Goal: Task Accomplishment & Management: Complete application form

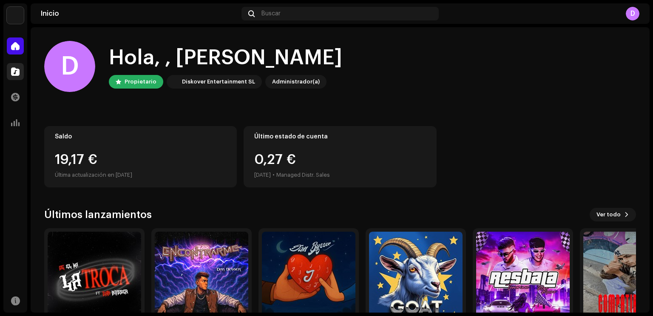
click at [14, 73] on span at bounding box center [15, 71] width 9 height 7
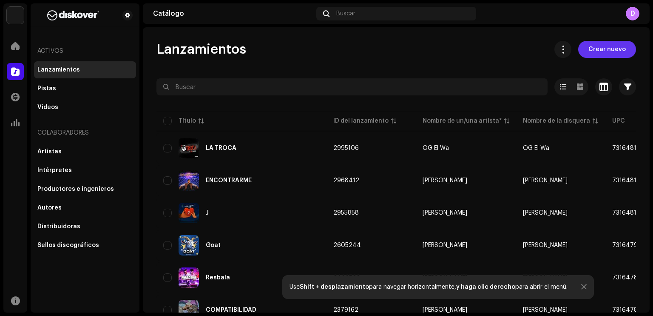
click at [592, 50] on span "Crear nuevo" at bounding box center [607, 49] width 37 height 17
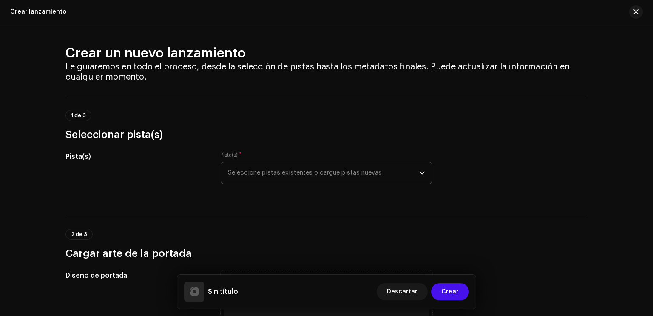
click at [292, 174] on span "Seleccione pistas existentes o cargue pistas nuevas" at bounding box center [323, 172] width 191 height 21
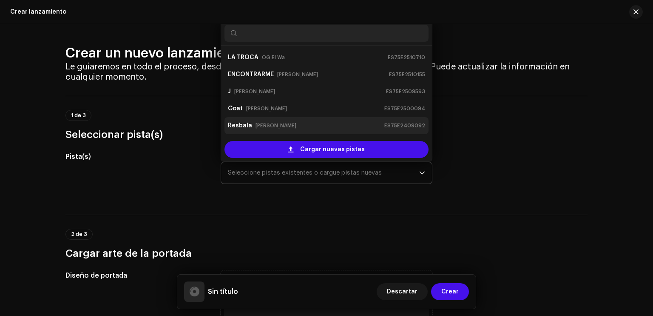
scroll to position [14, 0]
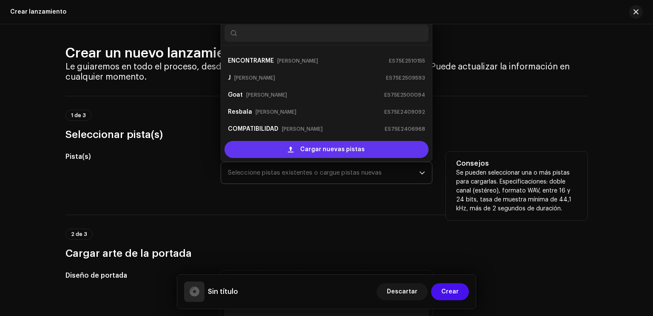
click at [276, 154] on div "Cargar nuevas pistas" at bounding box center [327, 149] width 204 height 17
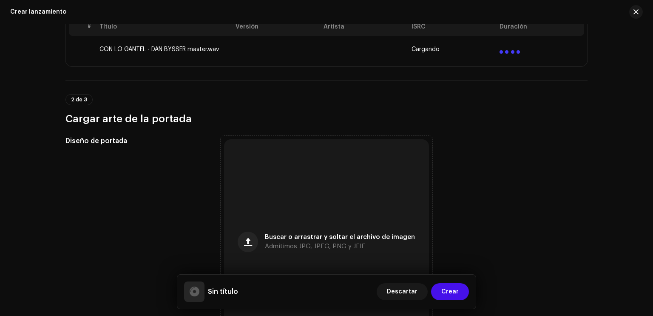
scroll to position [170, 0]
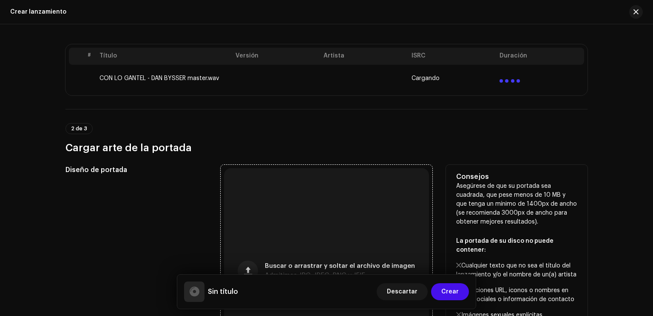
click at [351, 199] on div "Buscar o arrastrar y soltar el archivo de imagen Admitimos JPG, JPEG, PNG y JFIF" at bounding box center [326, 270] width 205 height 205
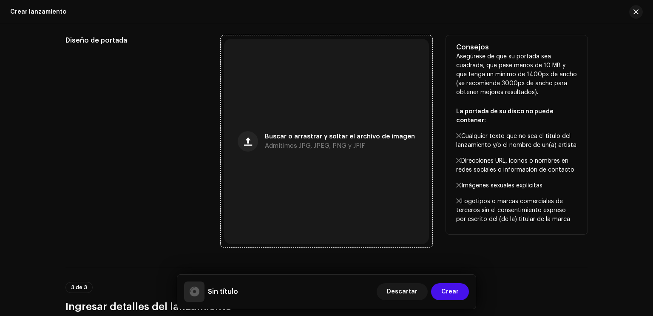
scroll to position [298, 0]
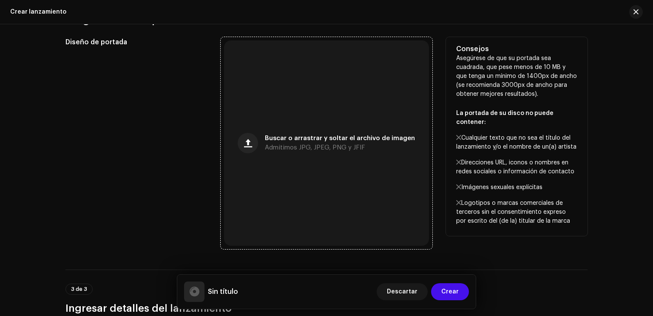
click at [284, 148] on span "Admitimos JPG, JPEG, PNG y JFIF" at bounding box center [315, 148] width 100 height 6
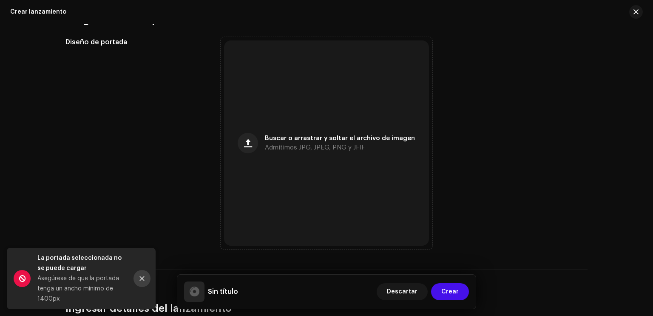
click at [145, 281] on icon "Close" at bounding box center [142, 278] width 6 height 6
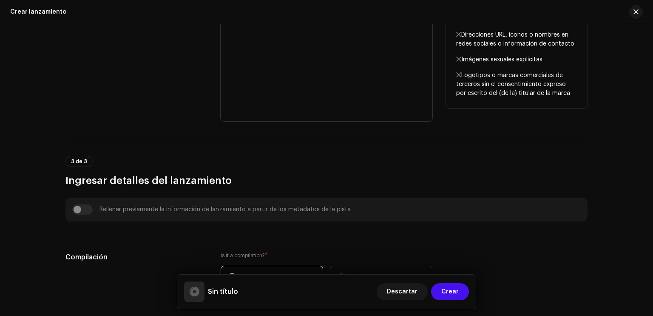
scroll to position [638, 0]
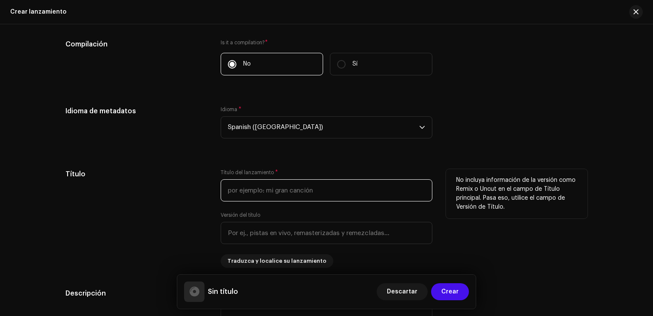
click at [262, 185] on input "text" at bounding box center [327, 190] width 212 height 22
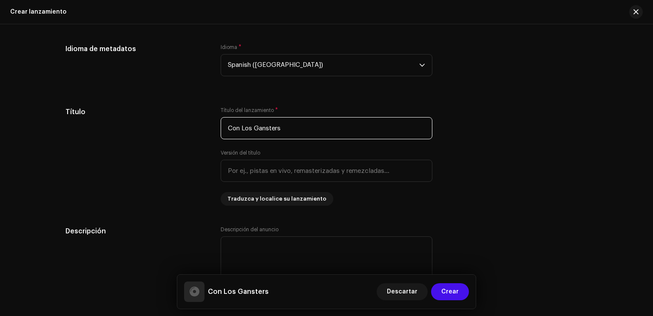
scroll to position [808, 0]
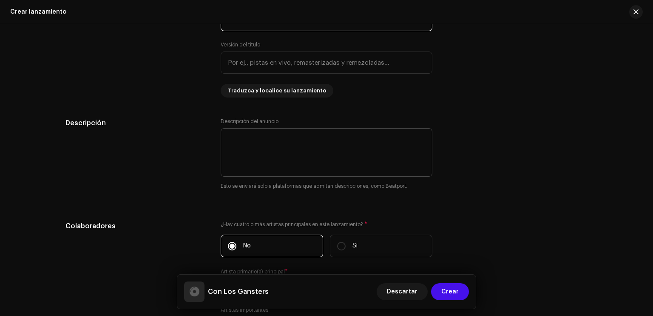
type input "Con Los Gansters"
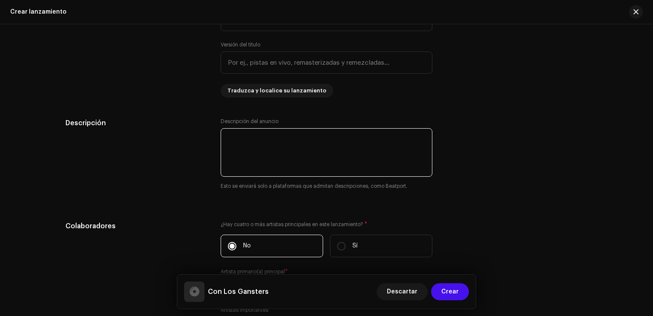
click at [260, 139] on textarea at bounding box center [327, 152] width 212 height 48
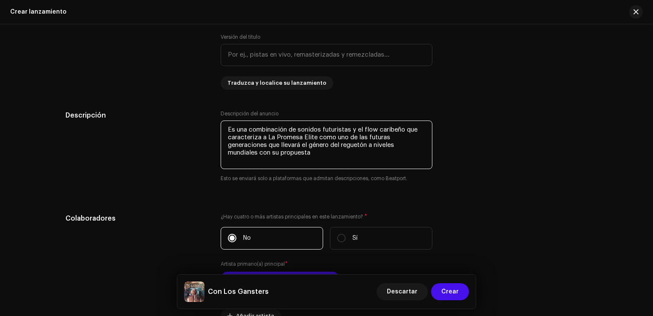
scroll to position [842, 0]
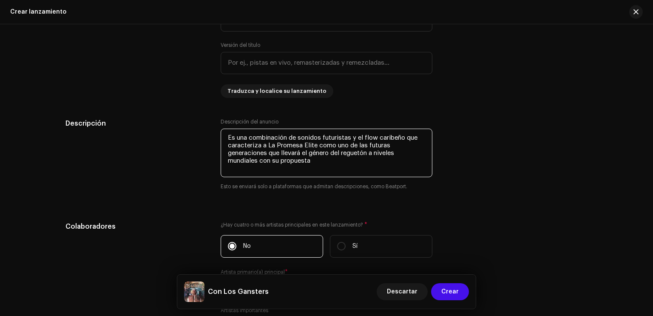
drag, startPoint x: 260, startPoint y: 161, endPoint x: 327, endPoint y: 168, distance: 66.7
click at [327, 168] on textarea at bounding box center [327, 152] width 212 height 48
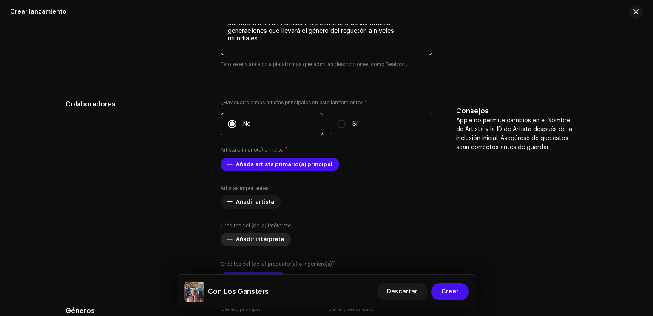
scroll to position [1055, 0]
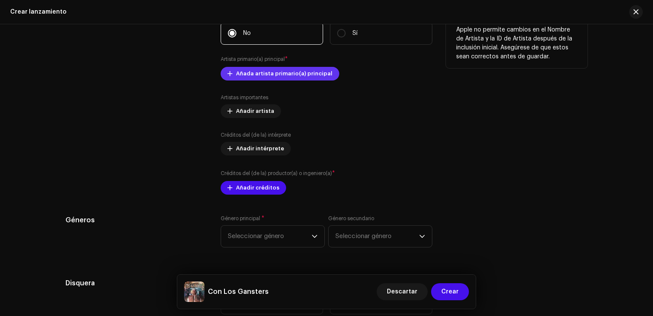
type textarea "Es una combinación de sonidos futuristas y el Flow caribeño que caracteriza a L…"
click at [261, 78] on span "Añada artista primario(a) principal" at bounding box center [284, 73] width 97 height 17
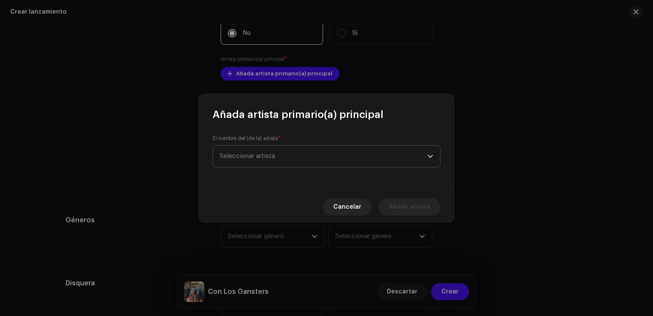
click at [247, 158] on span "Seleccionar artista" at bounding box center [247, 156] width 55 height 6
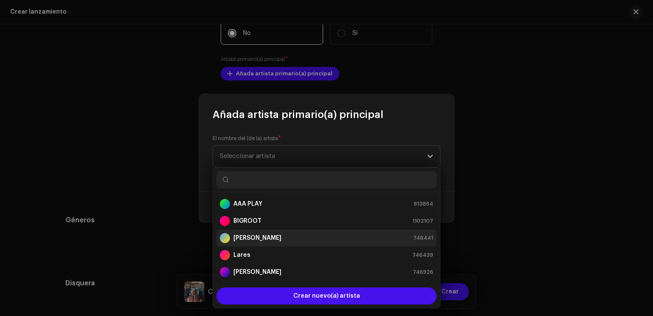
click at [248, 233] on strong "[PERSON_NAME]" at bounding box center [257, 237] width 48 height 9
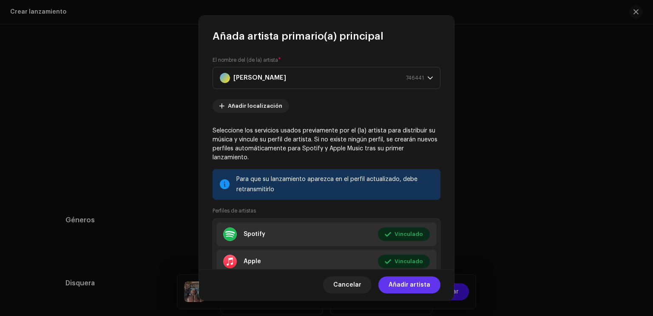
click at [412, 287] on span "Añadir artista" at bounding box center [410, 284] width 42 height 17
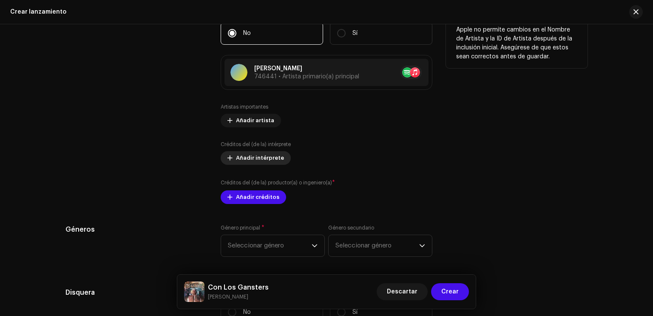
click at [253, 155] on span "Añadir intérprete" at bounding box center [260, 157] width 48 height 17
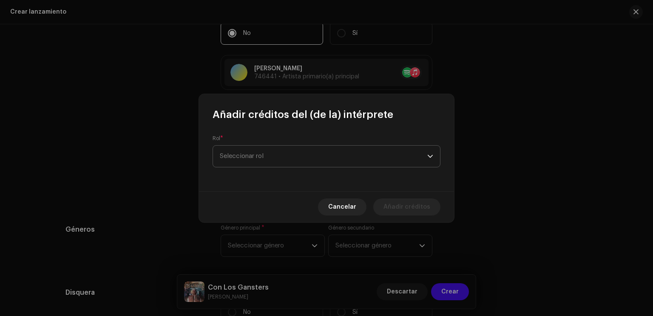
click at [256, 154] on span "Seleccionar rol" at bounding box center [324, 155] width 208 height 21
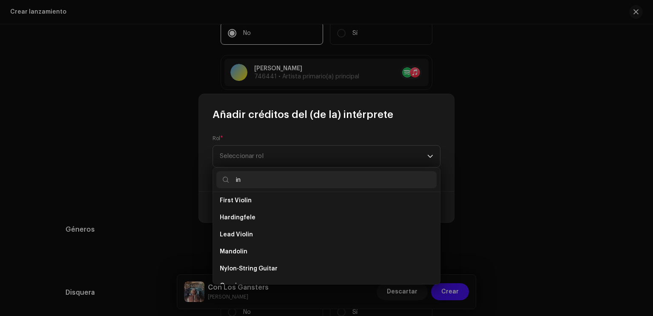
scroll to position [374, 0]
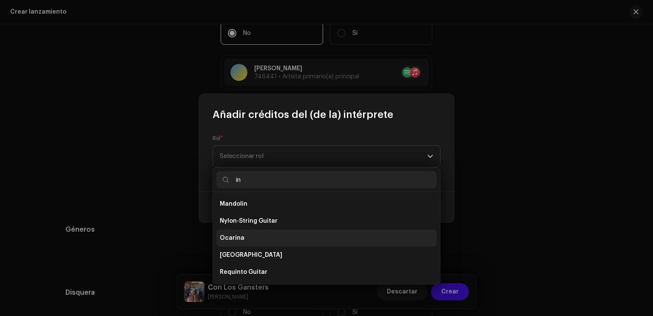
type input "i"
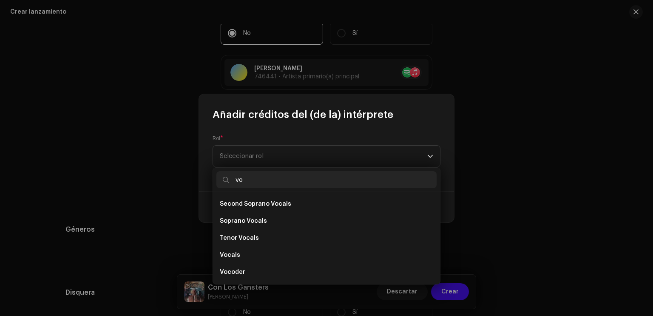
scroll to position [136, 0]
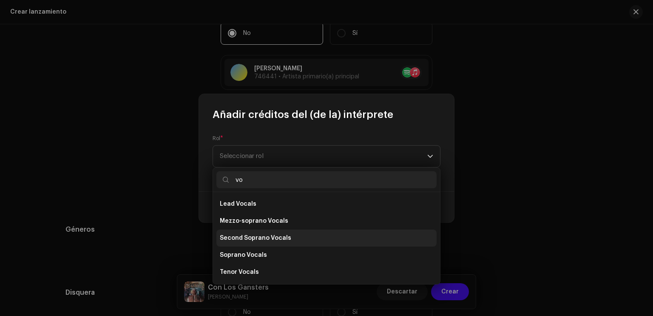
type input "voc"
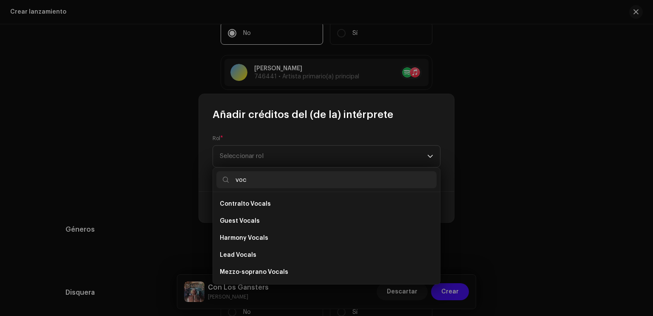
scroll to position [71, 0]
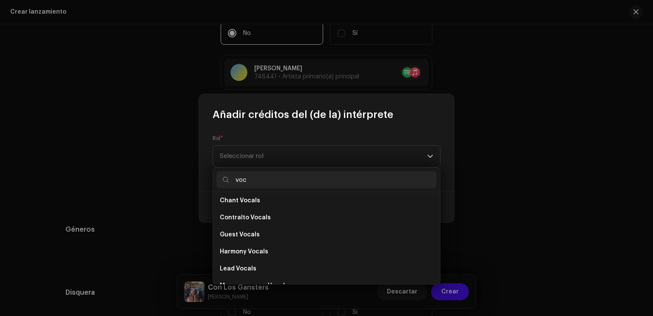
click at [258, 175] on input "voc" at bounding box center [326, 179] width 220 height 17
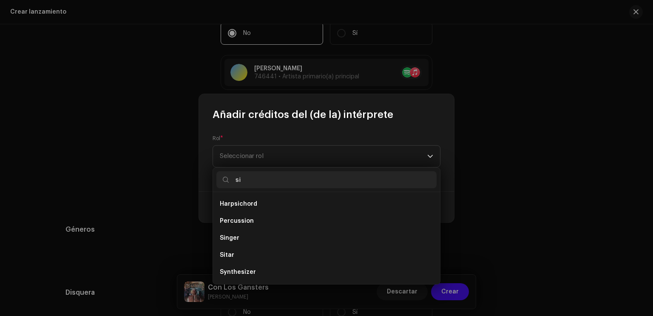
scroll to position [51, 0]
type input "si"
click at [261, 239] on li "Singer" at bounding box center [326, 237] width 220 height 17
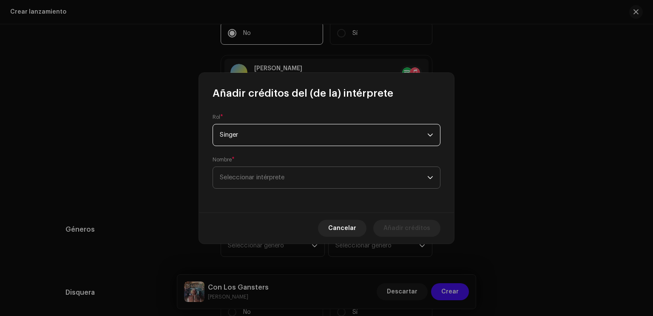
click at [274, 179] on span "Seleccionar intérprete" at bounding box center [252, 177] width 65 height 6
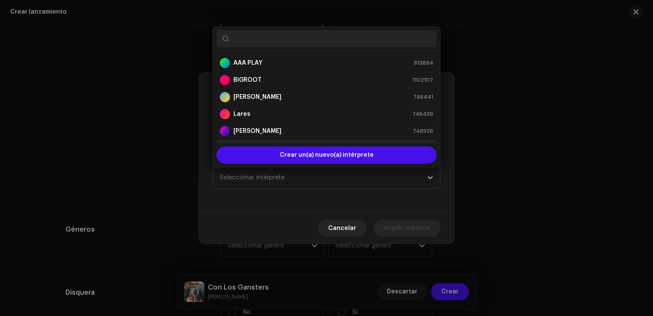
scroll to position [14, 0]
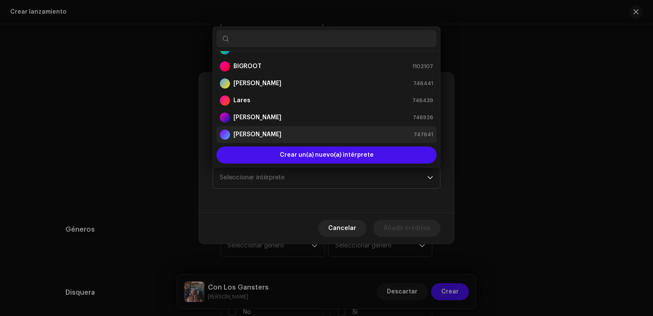
click at [262, 132] on strong "[PERSON_NAME]" at bounding box center [257, 134] width 48 height 9
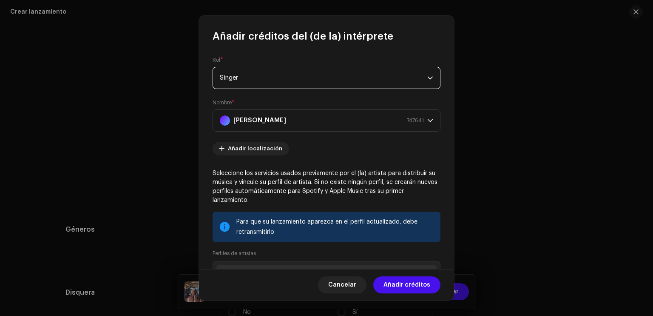
click at [390, 83] on span "Singer" at bounding box center [324, 77] width 208 height 21
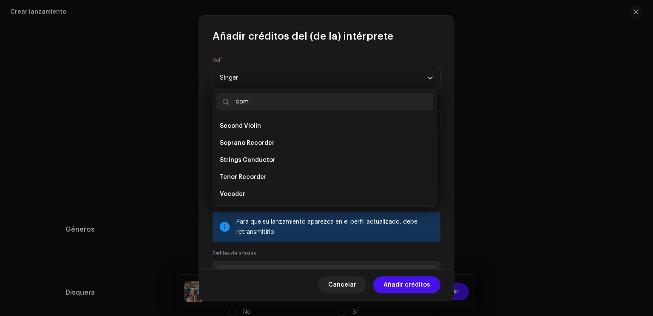
scroll to position [0, 0]
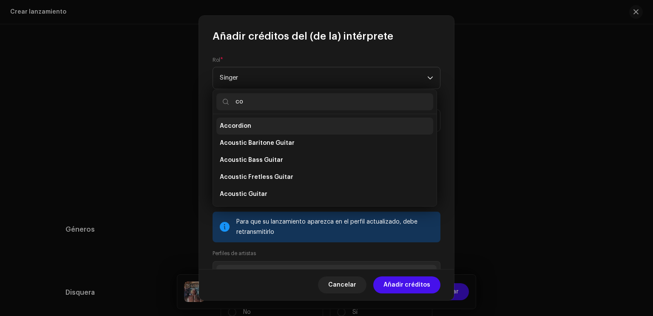
type input "c"
click at [254, 52] on div "Rol * Singer Nombre * [PERSON_NAME] 747641 Añadir localización Seleccione los s…" at bounding box center [326, 156] width 255 height 226
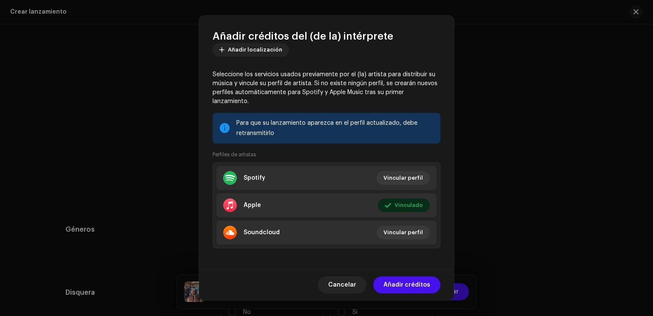
scroll to position [102, 0]
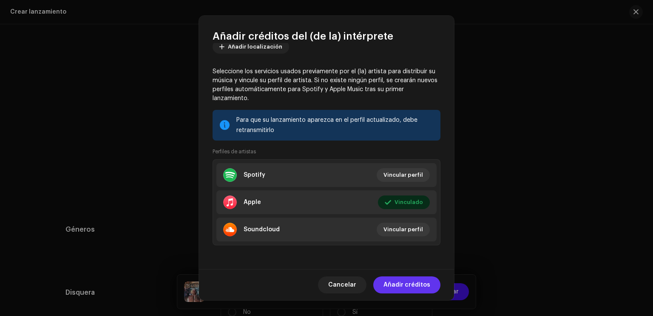
click at [414, 285] on span "Añadir créditos" at bounding box center [407, 284] width 47 height 17
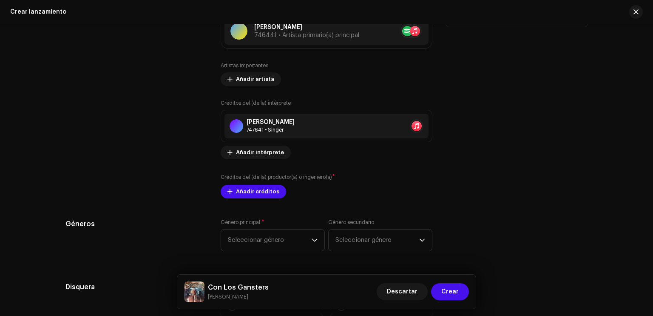
scroll to position [1097, 0]
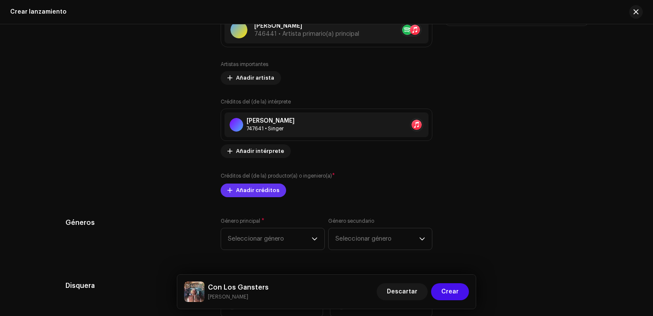
click at [265, 193] on span "Añadir créditos" at bounding box center [257, 190] width 43 height 17
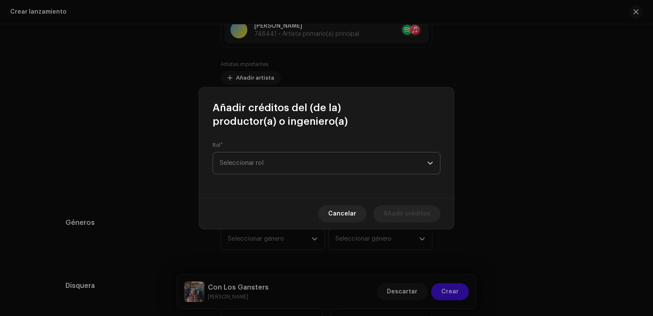
click at [274, 165] on span "Seleccionar rol" at bounding box center [324, 162] width 208 height 21
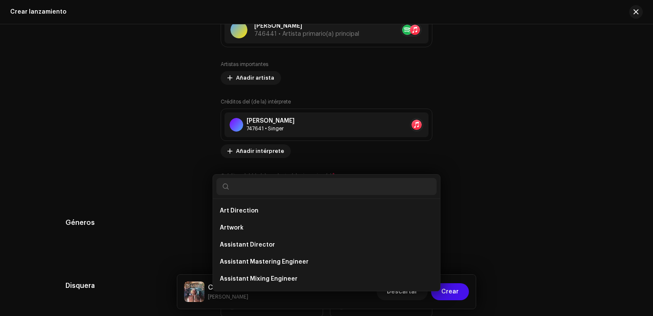
click at [162, 195] on div "Añadir créditos del (de la) productor(a) o ingeniero(a) Rol * Seleccionar rol C…" at bounding box center [326, 158] width 653 height 316
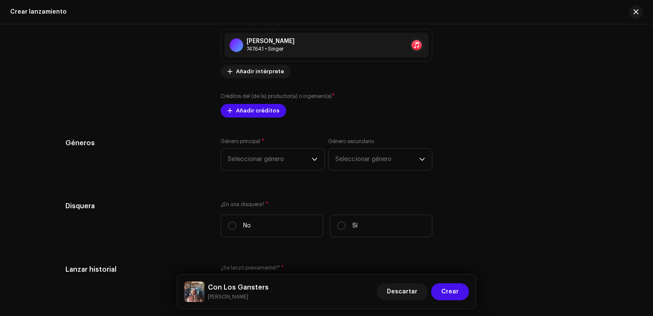
scroll to position [1182, 0]
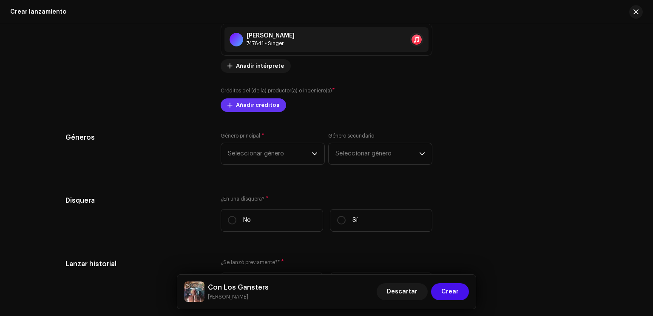
click at [257, 110] on span "Añadir créditos" at bounding box center [257, 105] width 43 height 17
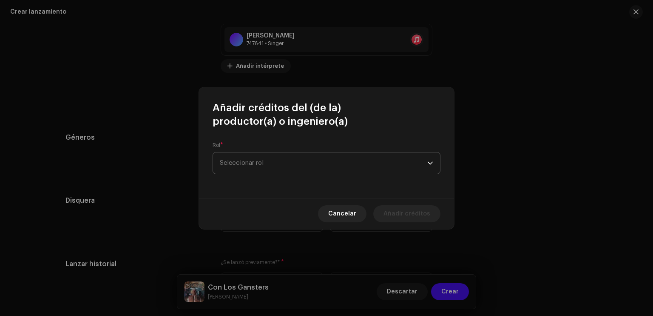
click at [267, 167] on span "Seleccionar rol" at bounding box center [324, 162] width 208 height 21
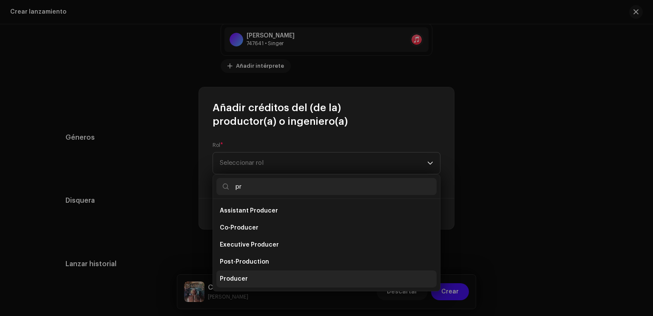
type input "pr"
click at [259, 274] on li "Producer" at bounding box center [326, 278] width 220 height 17
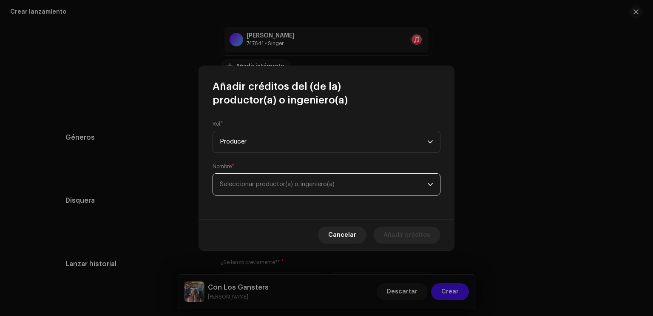
click at [269, 191] on span "Seleccionar productor(a) o ingeniero(a)" at bounding box center [324, 184] width 208 height 21
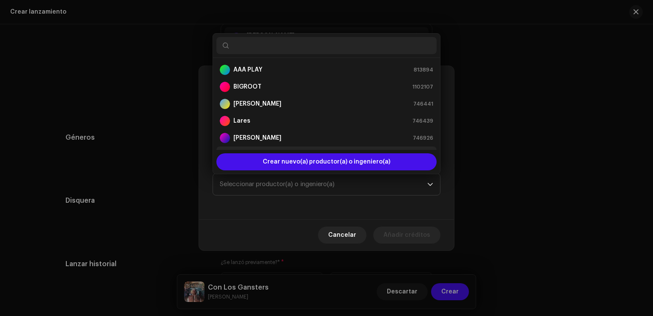
scroll to position [14, 0]
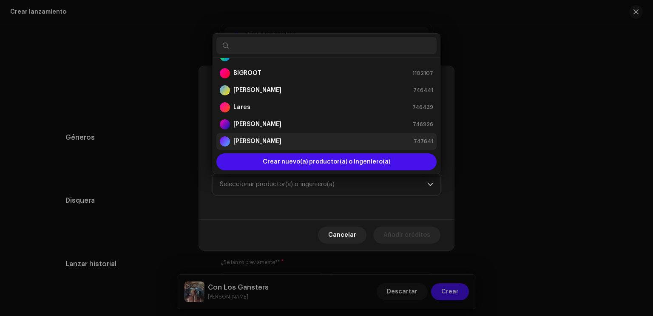
click at [273, 139] on strong "[PERSON_NAME]" at bounding box center [257, 141] width 48 height 9
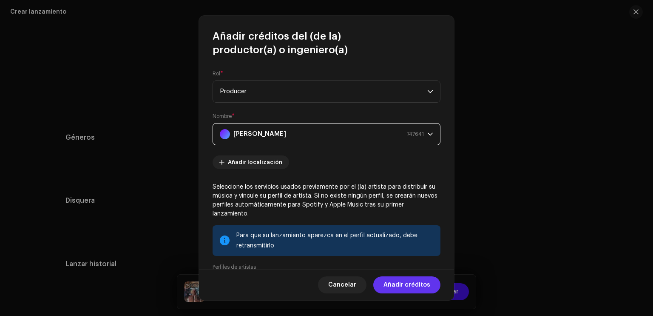
click at [405, 287] on span "Añadir créditos" at bounding box center [407, 284] width 47 height 17
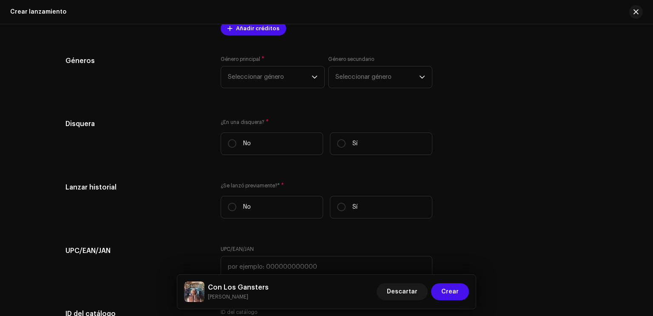
scroll to position [1267, 0]
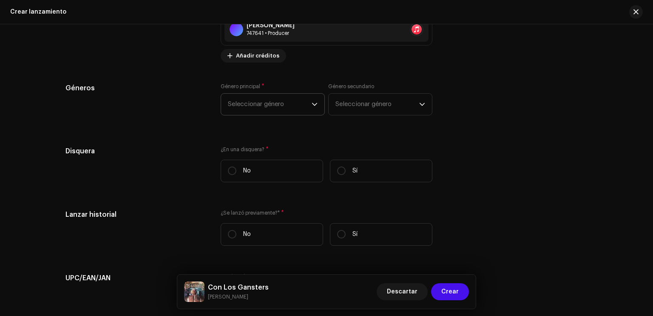
click at [264, 107] on span "Seleccionar género" at bounding box center [270, 104] width 84 height 21
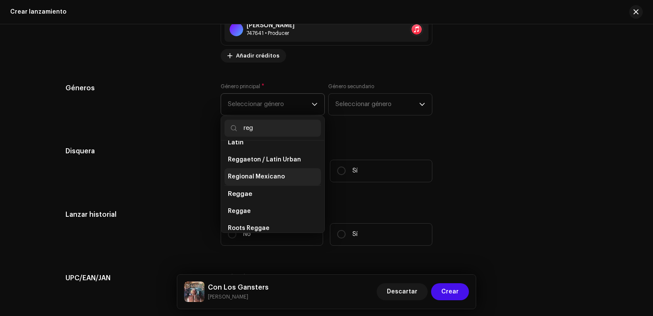
scroll to position [75, 0]
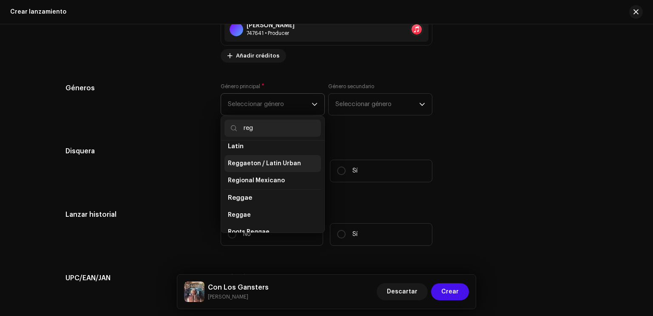
type input "reg"
click at [277, 168] on li "Reggaeton / Latin Urban" at bounding box center [273, 163] width 97 height 17
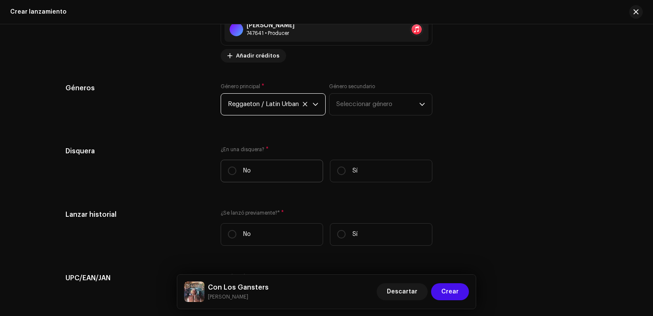
click at [236, 172] on label "No" at bounding box center [272, 170] width 102 height 23
click at [236, 172] on input "No" at bounding box center [232, 170] width 9 height 9
radio input "true"
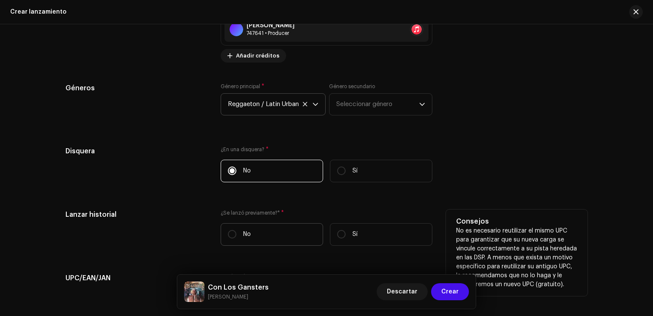
click at [249, 240] on label "No" at bounding box center [272, 234] width 102 height 23
click at [236, 238] on input "No" at bounding box center [232, 234] width 9 height 9
radio input "true"
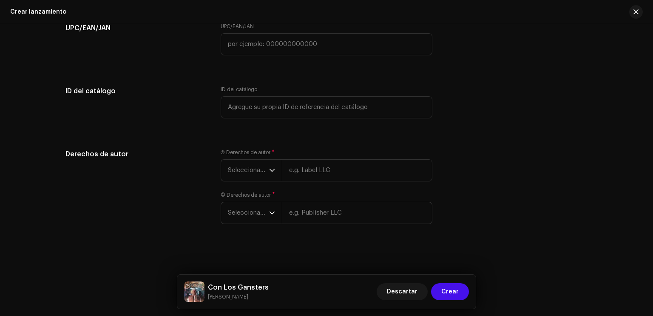
scroll to position [1519, 0]
click at [241, 170] on span "Seleccionar año" at bounding box center [248, 169] width 41 height 21
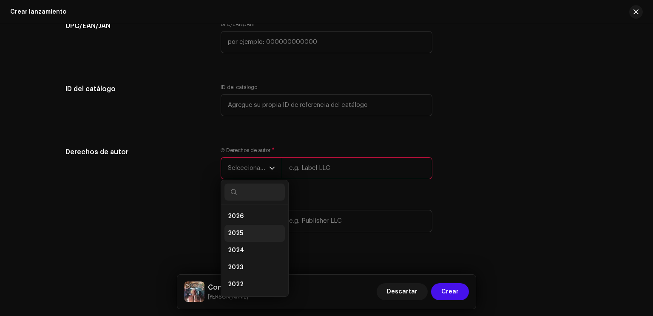
click at [242, 229] on li "2025" at bounding box center [255, 233] width 60 height 17
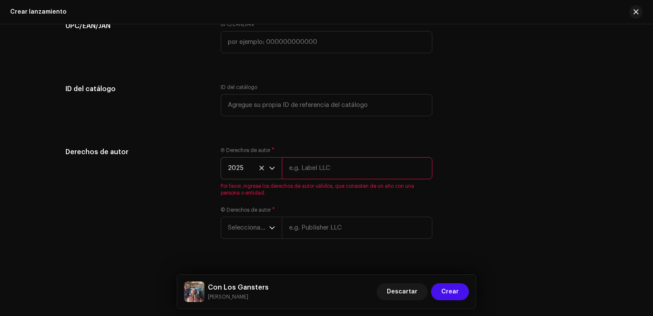
click at [306, 179] on input "text" at bounding box center [357, 168] width 151 height 22
type input "ELITE IN DA HOUSE."
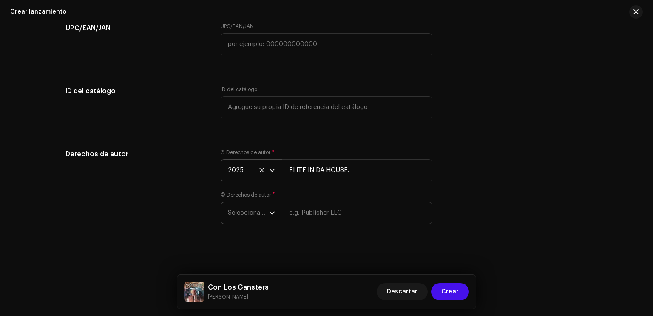
click at [249, 216] on span "Seleccionar año" at bounding box center [248, 212] width 41 height 21
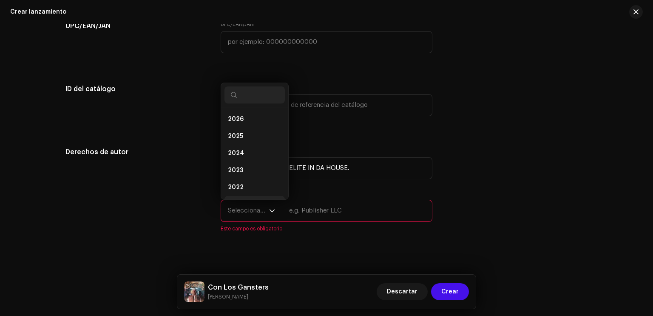
scroll to position [14, 0]
drag, startPoint x: 246, startPoint y: 131, endPoint x: 265, endPoint y: 147, distance: 24.7
click at [246, 130] on li "2025" at bounding box center [255, 122] width 60 height 17
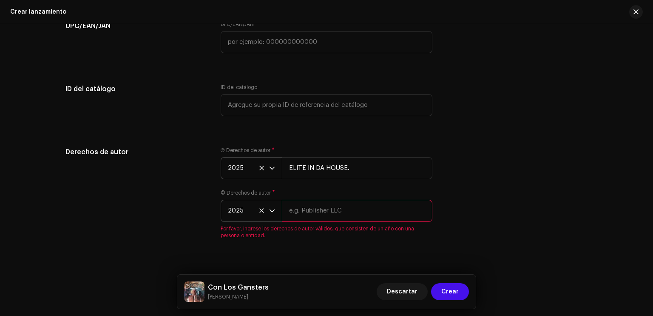
click at [310, 211] on input "text" at bounding box center [357, 210] width 151 height 22
type input "ELITE IN DA HOUSE."
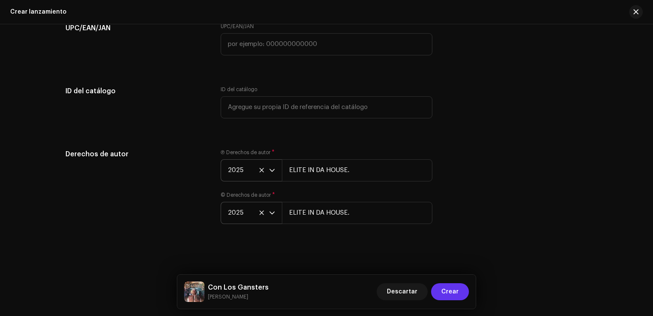
click at [455, 289] on span "Crear" at bounding box center [449, 291] width 17 height 17
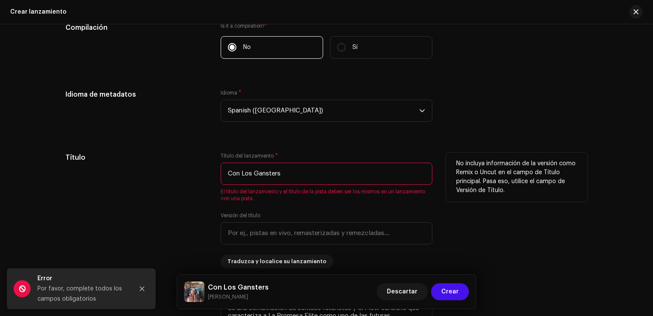
scroll to position [686, 0]
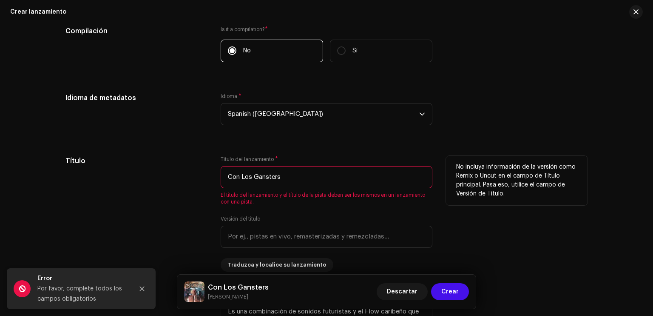
click at [298, 177] on input "Con Los Gansters" at bounding box center [327, 177] width 212 height 22
click at [138, 168] on div "Título" at bounding box center [136, 214] width 142 height 116
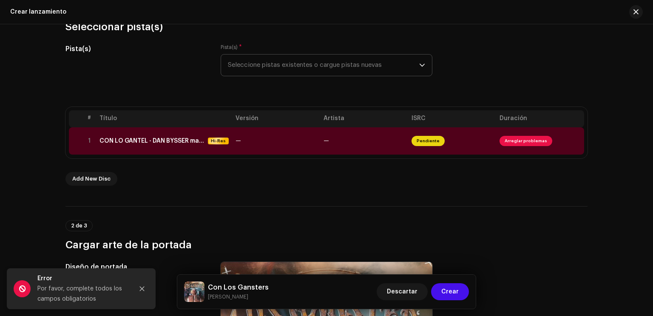
scroll to position [90, 0]
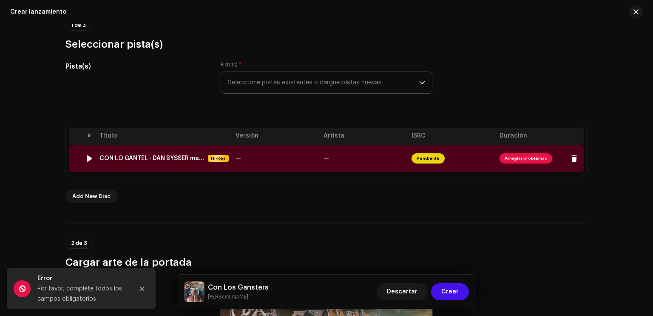
click at [523, 157] on span "Arreglar problemas" at bounding box center [526, 158] width 53 height 10
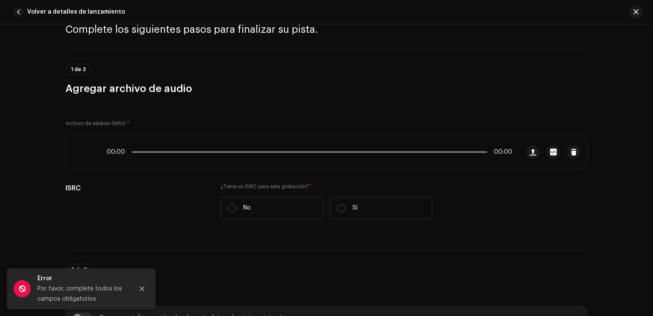
scroll to position [43, 0]
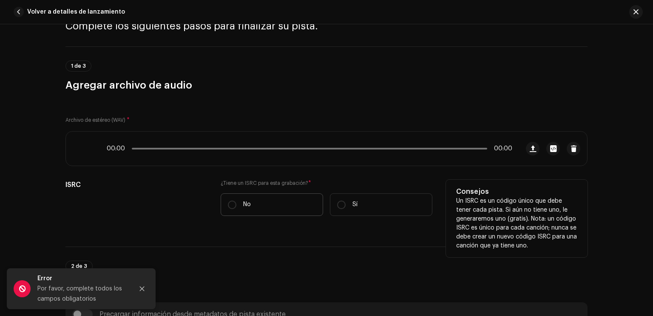
click at [247, 206] on p "No" at bounding box center [247, 204] width 8 height 9
click at [236, 206] on input "No" at bounding box center [232, 204] width 9 height 9
radio input "true"
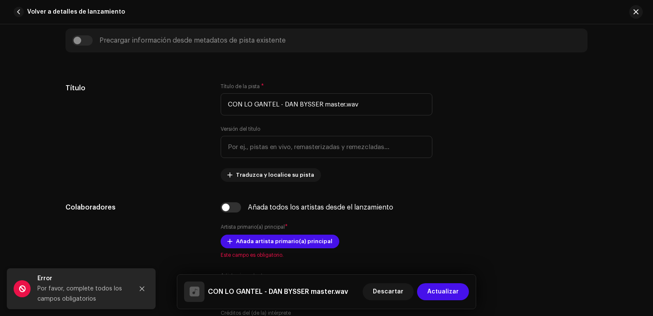
scroll to position [340, 0]
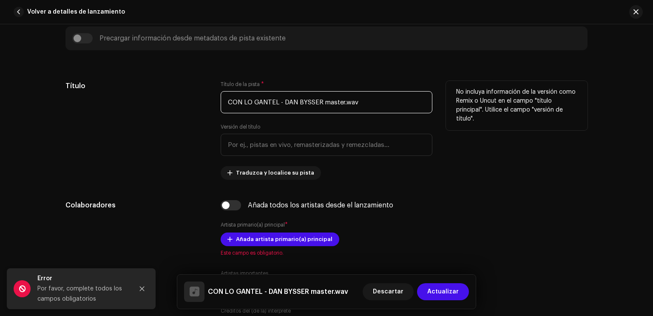
click at [349, 101] on input "CON LO GANTEL - DAN BYSSER master.wav" at bounding box center [327, 102] width 212 height 22
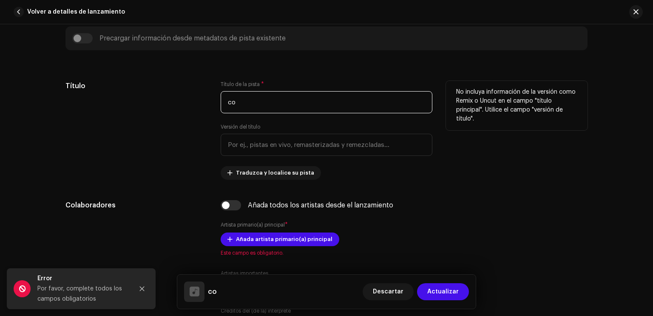
type input "c"
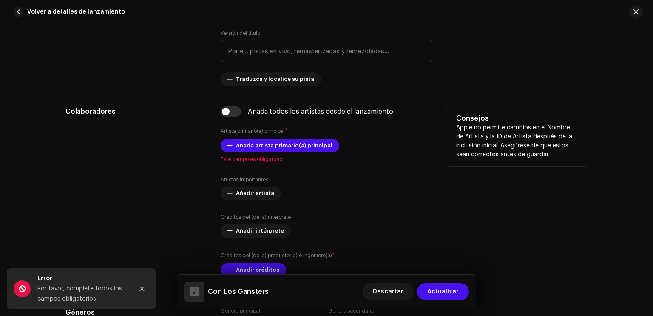
scroll to position [425, 0]
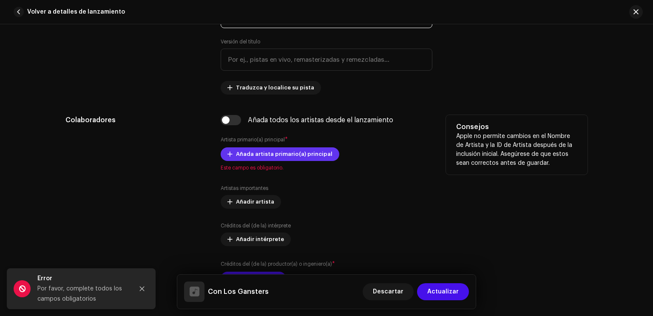
type input "Con Los Gansters"
click at [285, 153] on span "Añada artista primario(a) principal" at bounding box center [284, 153] width 97 height 17
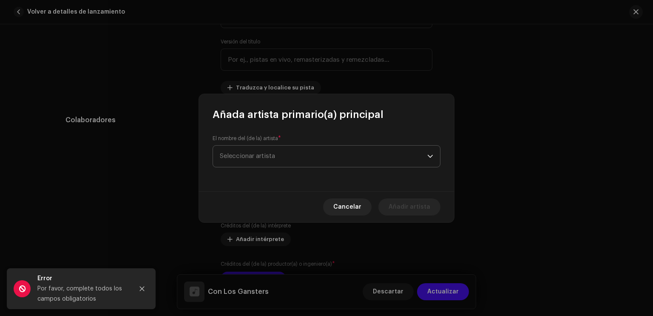
click at [290, 156] on span "Seleccionar artista" at bounding box center [324, 155] width 208 height 21
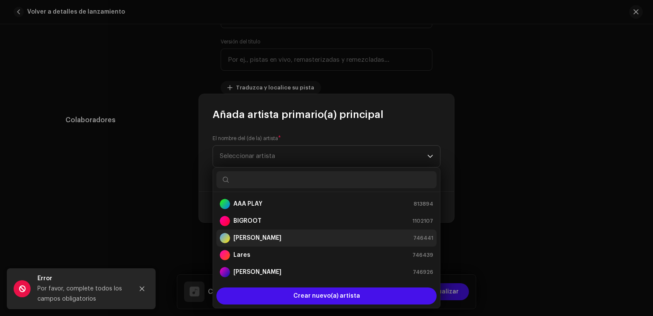
click at [257, 239] on strong "[PERSON_NAME]" at bounding box center [257, 237] width 48 height 9
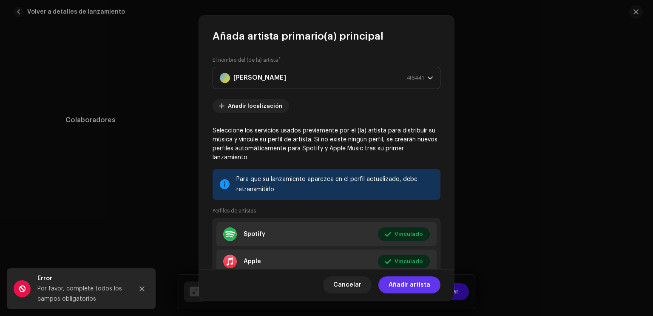
click at [410, 285] on span "Añadir artista" at bounding box center [410, 284] width 42 height 17
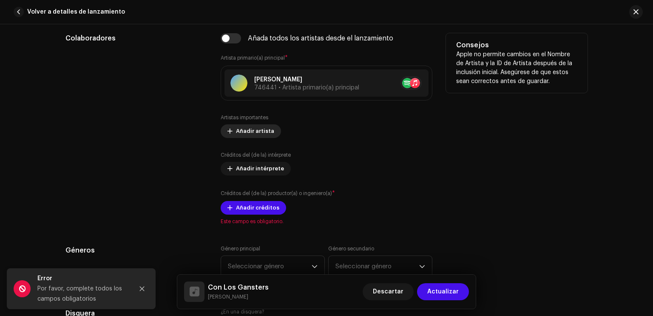
scroll to position [510, 0]
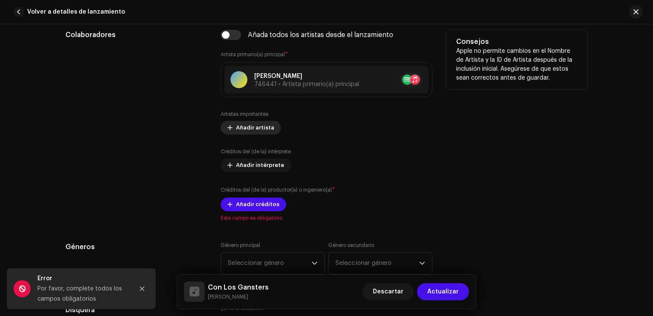
click at [255, 131] on span "Añadir artista" at bounding box center [255, 127] width 38 height 17
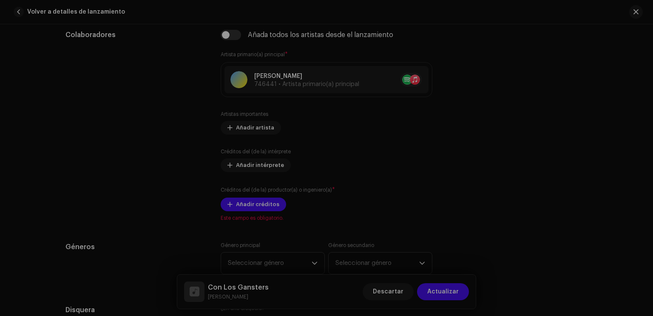
click at [167, 132] on div "Añada artista importante Rol * Seleccionar rol Cancelar Añadir artista" at bounding box center [326, 158] width 653 height 316
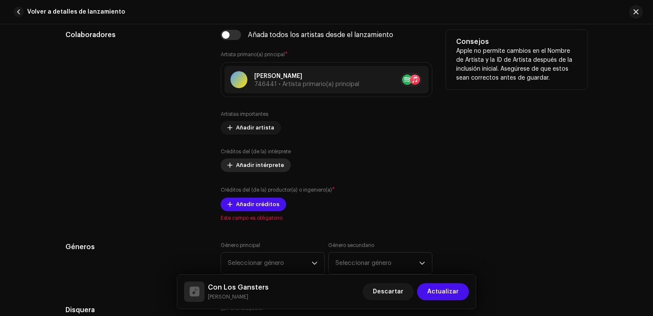
click at [245, 162] on span "Añadir intérprete" at bounding box center [260, 164] width 48 height 17
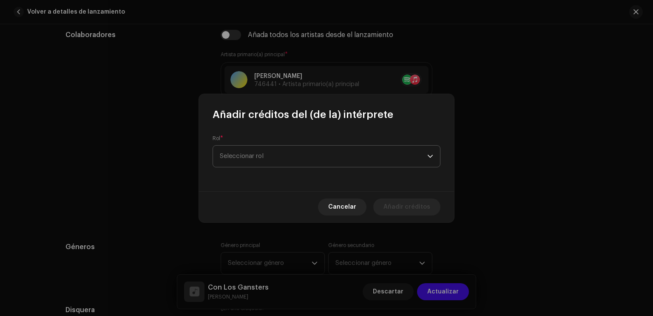
click at [277, 158] on span "Seleccionar rol" at bounding box center [324, 155] width 208 height 21
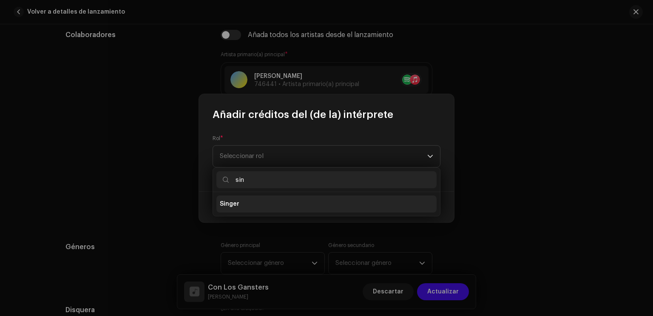
type input "sin"
click at [247, 205] on li "Singer" at bounding box center [326, 203] width 220 height 17
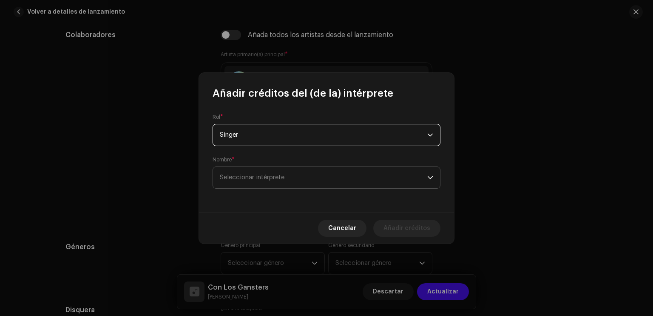
click at [262, 183] on span "Seleccionar intérprete" at bounding box center [324, 177] width 208 height 21
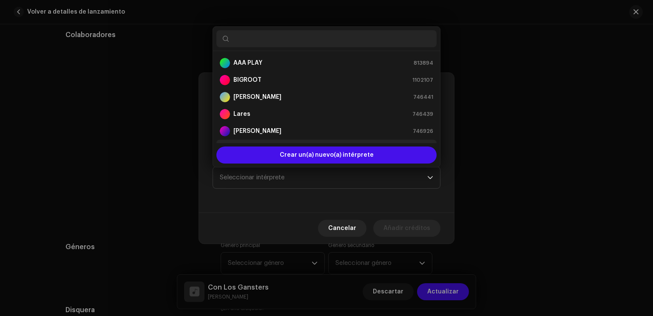
scroll to position [14, 0]
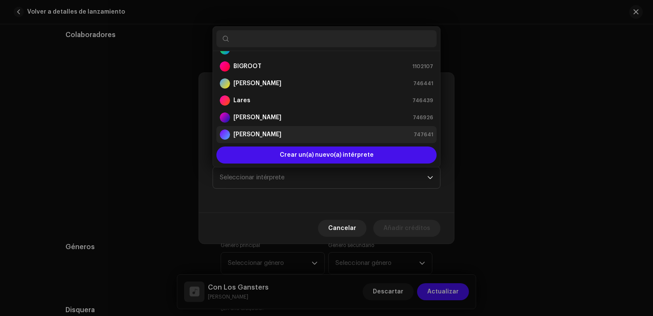
click at [257, 130] on strong "[PERSON_NAME]" at bounding box center [257, 134] width 48 height 9
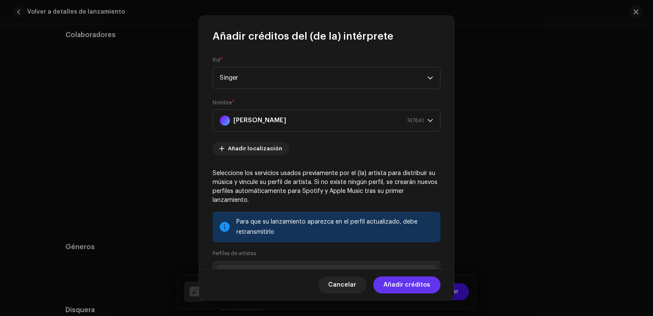
click at [408, 281] on span "Añadir créditos" at bounding box center [407, 284] width 47 height 17
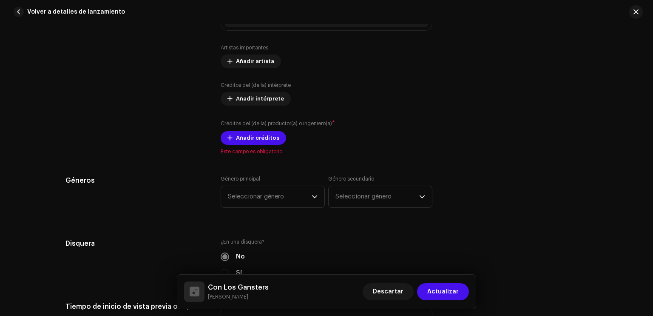
scroll to position [595, 0]
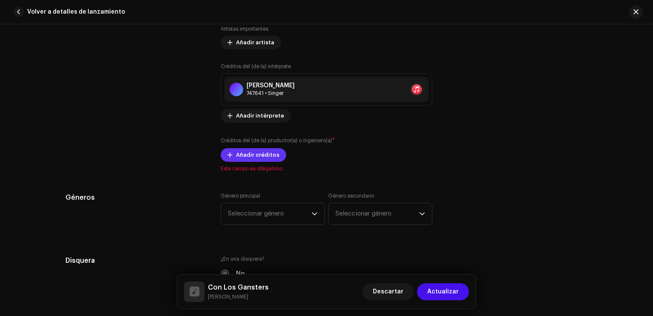
click at [249, 158] on span "Añadir créditos" at bounding box center [257, 154] width 43 height 17
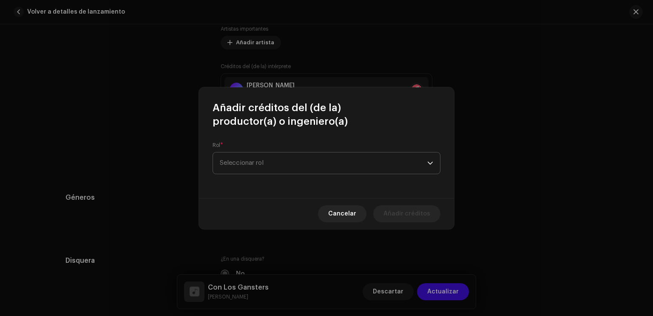
click at [271, 164] on span "Seleccionar rol" at bounding box center [324, 162] width 208 height 21
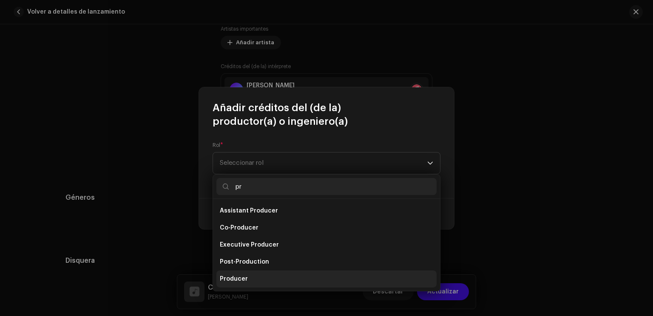
type input "pr"
click at [246, 276] on li "Producer" at bounding box center [326, 278] width 220 height 17
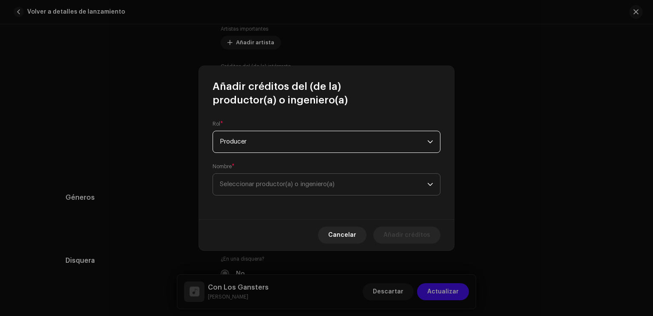
click at [282, 188] on span "Seleccionar productor(a) o ingeniero(a)" at bounding box center [324, 184] width 208 height 21
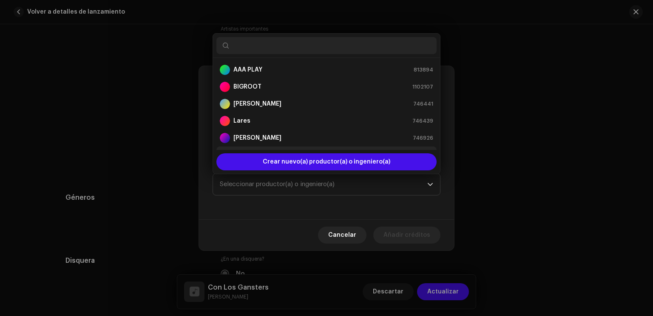
scroll to position [14, 0]
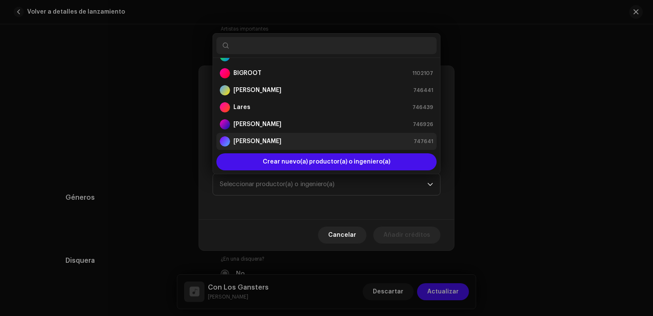
click at [269, 137] on strong "[PERSON_NAME]" at bounding box center [257, 141] width 48 height 9
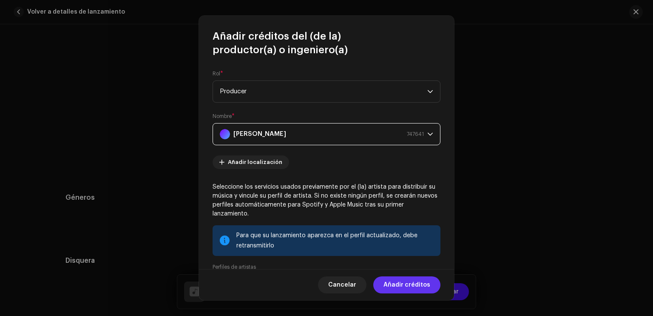
click at [418, 285] on span "Añadir créditos" at bounding box center [407, 284] width 47 height 17
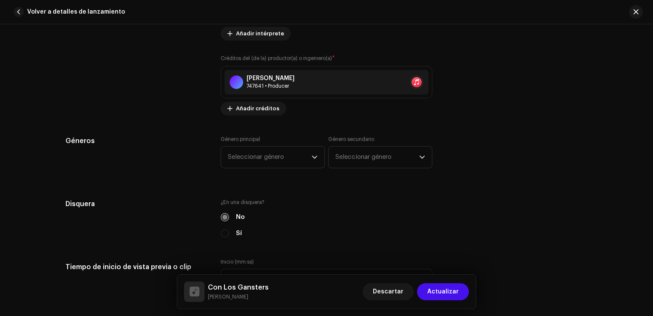
scroll to position [680, 0]
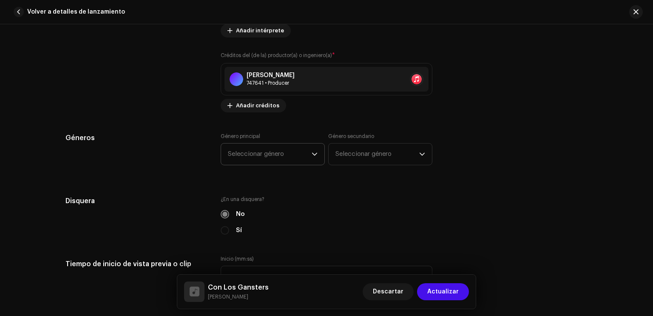
click at [284, 159] on span "Seleccionar género" at bounding box center [270, 153] width 84 height 21
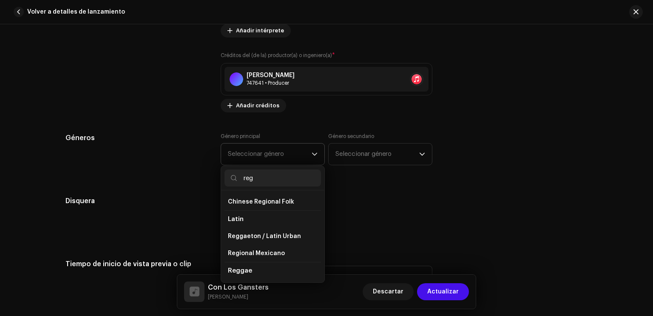
scroll to position [35, 0]
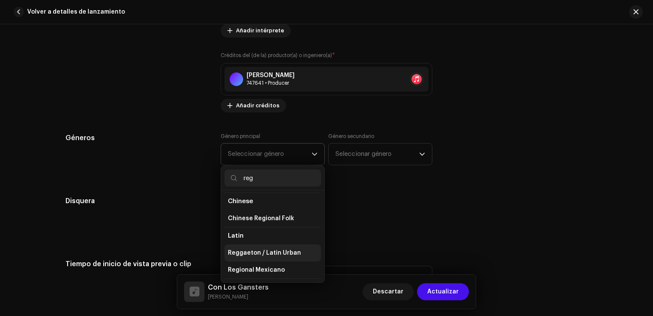
type input "reg"
click at [282, 246] on li "Reggaeton / Latin Urban" at bounding box center [273, 252] width 97 height 17
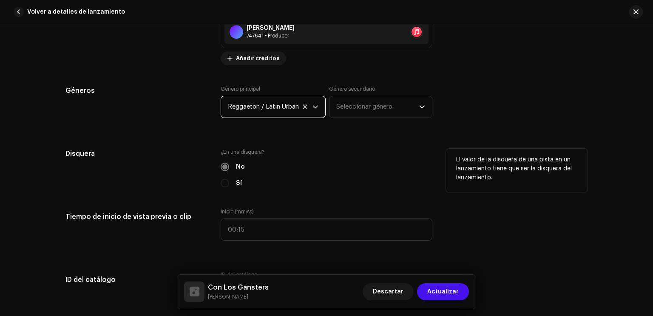
scroll to position [723, 0]
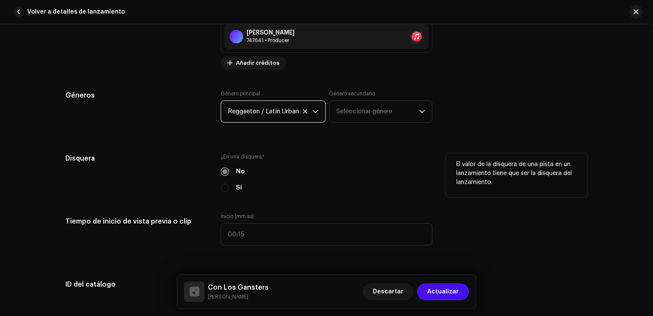
click at [222, 186] on div "Sí" at bounding box center [327, 187] width 212 height 9
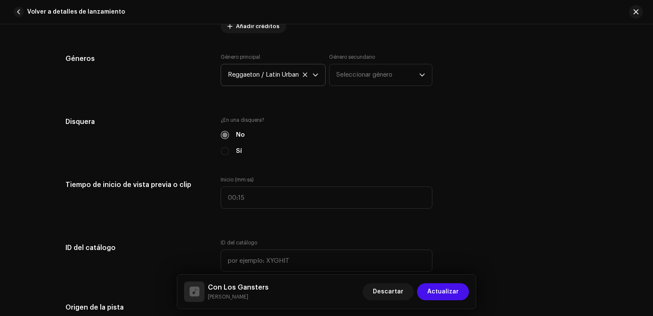
scroll to position [765, 0]
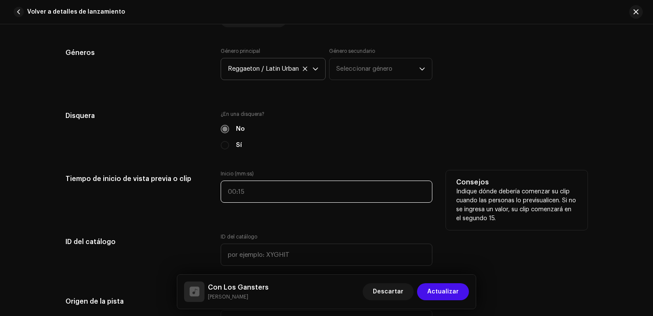
type input ":"
click at [262, 193] on input ":" at bounding box center [327, 191] width 212 height 22
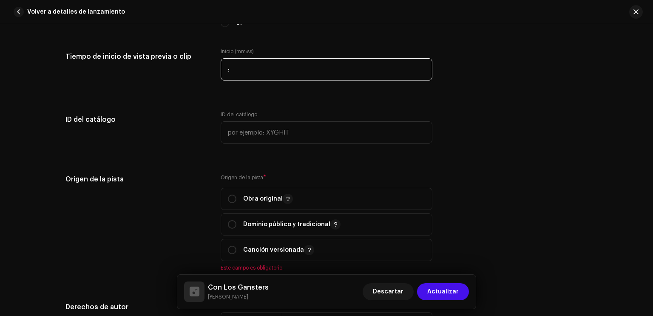
scroll to position [893, 0]
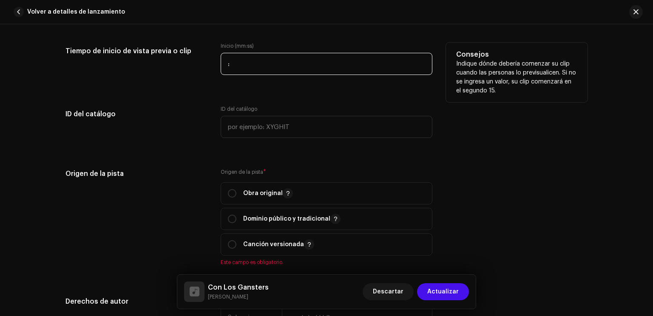
click at [255, 66] on input ":" at bounding box center [327, 64] width 212 height 22
click at [255, 59] on input "00:15" at bounding box center [327, 64] width 212 height 22
type input "00:05"
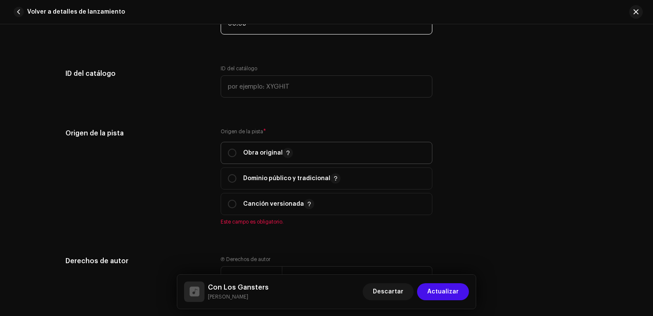
scroll to position [936, 0]
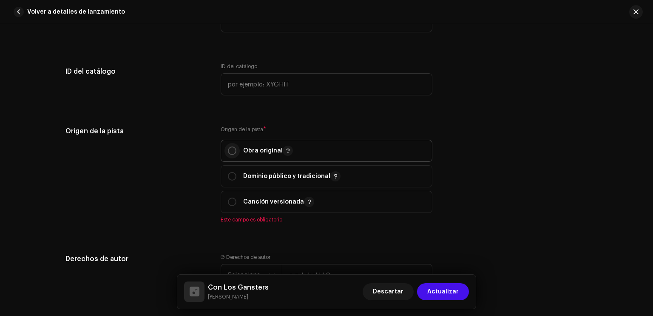
click at [228, 152] on input "radio" at bounding box center [232, 150] width 9 height 9
radio input "true"
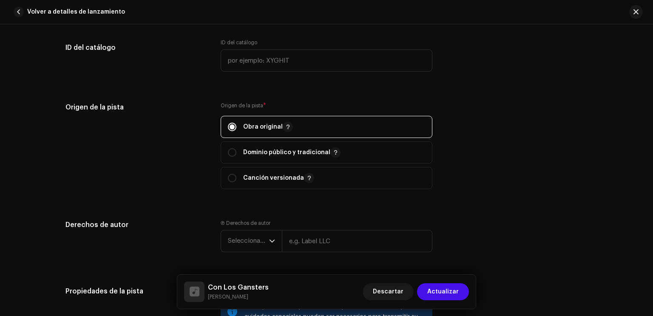
scroll to position [1063, 0]
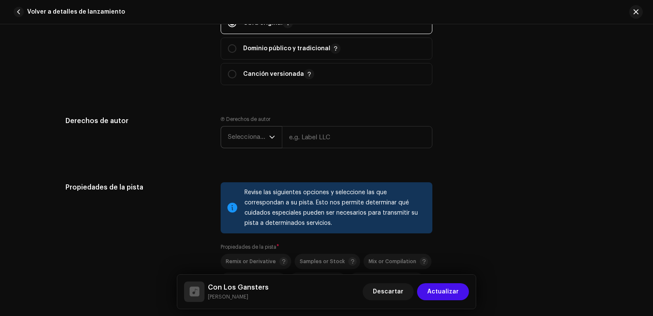
click at [269, 139] on icon "dropdown trigger" at bounding box center [272, 137] width 6 height 6
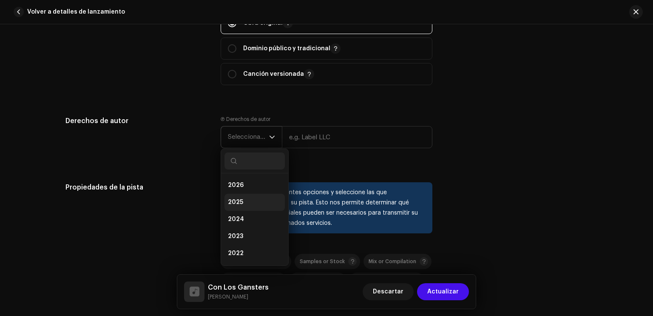
click at [242, 199] on li "2025" at bounding box center [255, 201] width 60 height 17
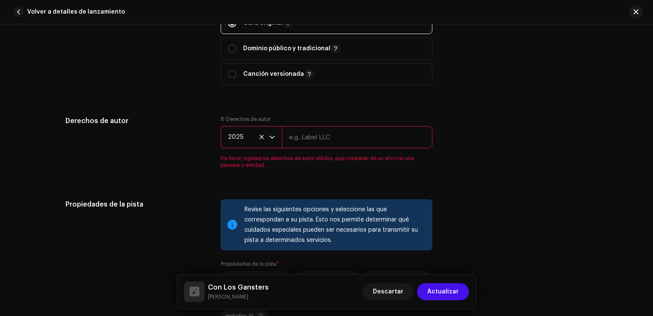
click at [315, 142] on input "text" at bounding box center [357, 137] width 151 height 22
type input "ELITE IN DA HOUSE."
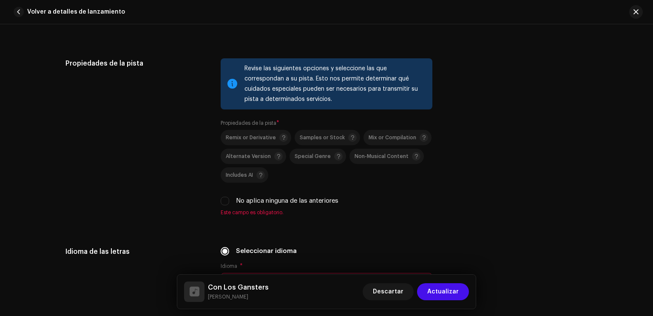
scroll to position [1191, 0]
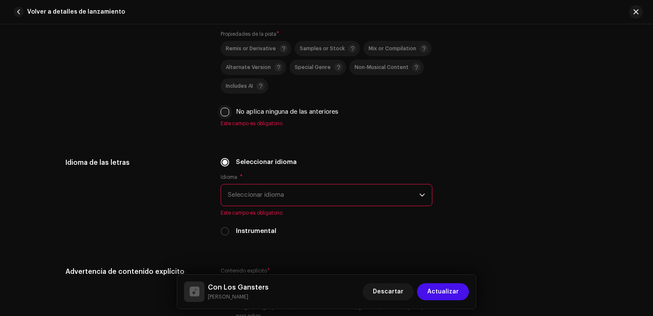
click at [226, 114] on input "No aplica ninguna de las anteriores" at bounding box center [225, 112] width 9 height 9
checkbox input "true"
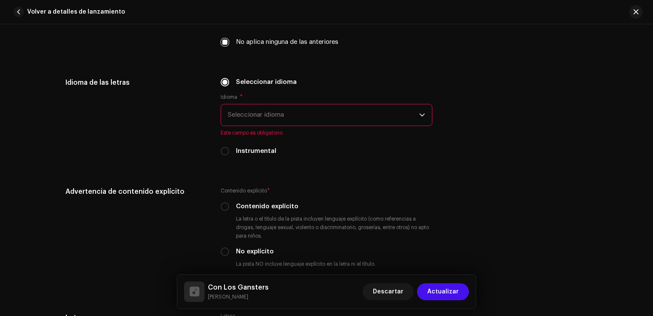
scroll to position [1361, 0]
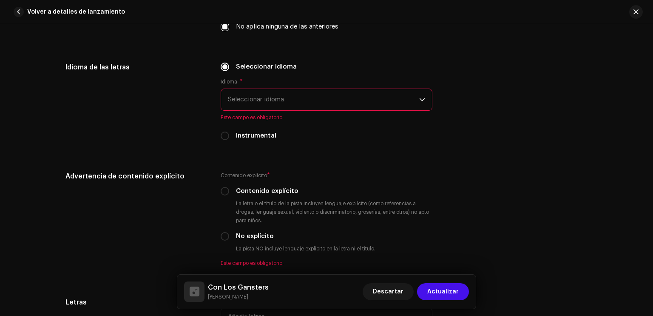
drag, startPoint x: 248, startPoint y: 105, endPoint x: 257, endPoint y: 108, distance: 9.4
click at [248, 105] on span "Seleccionar idioma" at bounding box center [323, 99] width 191 height 21
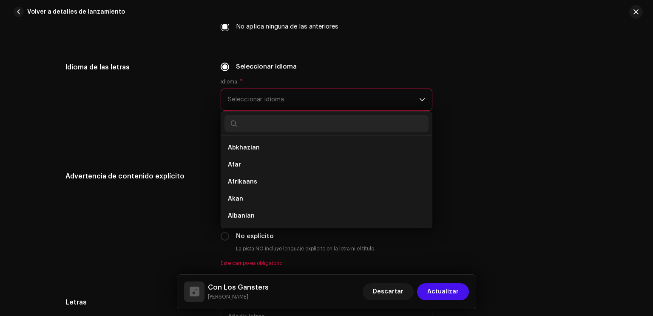
type input "e"
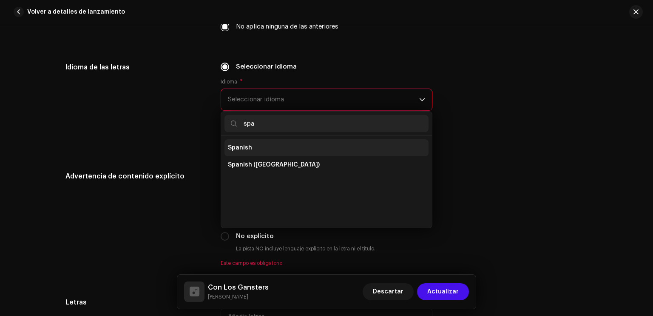
type input "spa"
click at [270, 156] on li "Spanish" at bounding box center [327, 147] width 204 height 17
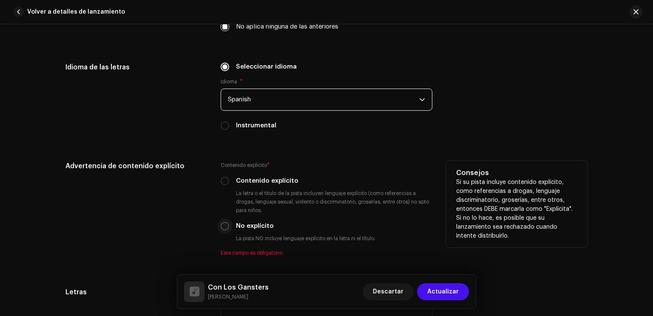
drag, startPoint x: 227, startPoint y: 232, endPoint x: 221, endPoint y: 231, distance: 5.6
click at [225, 232] on div "Contenido explícito * Contenido explícito La letra o el título de la pista incl…" at bounding box center [327, 208] width 212 height 95
click at [218, 226] on div "Advertencia de contenido explícito Contenido explícito * Contenido explícito La…" at bounding box center [326, 213] width 522 height 105
click at [222, 224] on input "No explícito" at bounding box center [225, 226] width 9 height 9
radio input "true"
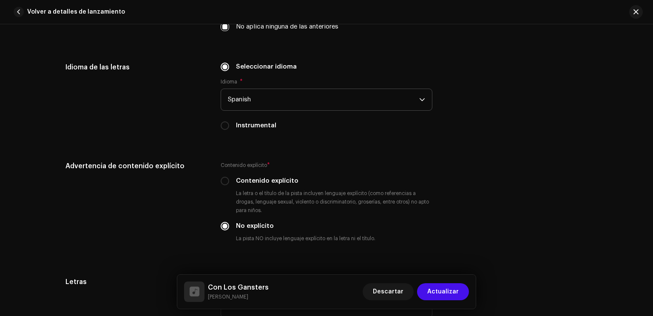
scroll to position [1531, 0]
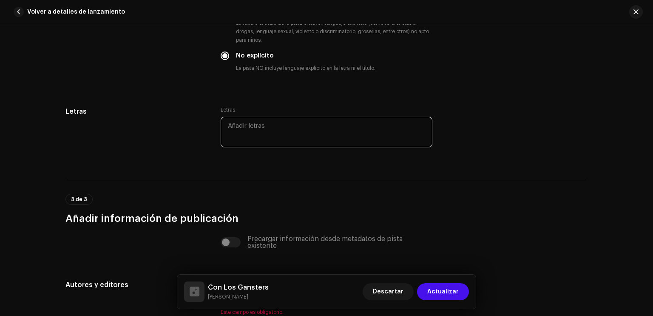
click at [245, 131] on textarea at bounding box center [327, 132] width 212 height 31
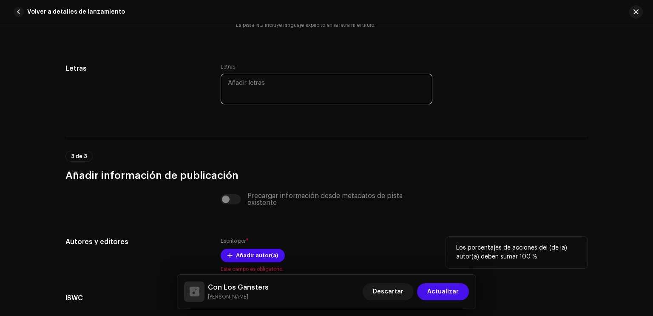
scroll to position [1672, 0]
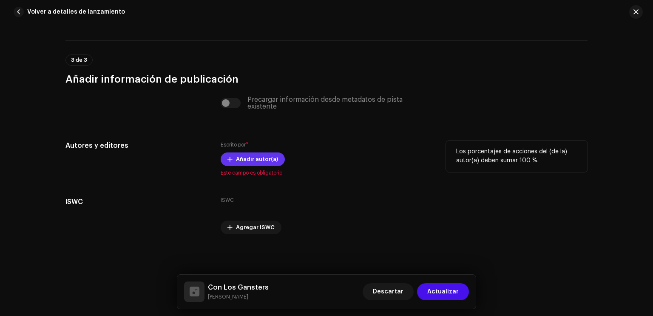
click at [260, 158] on span "Añadir autor(a)" at bounding box center [257, 159] width 42 height 17
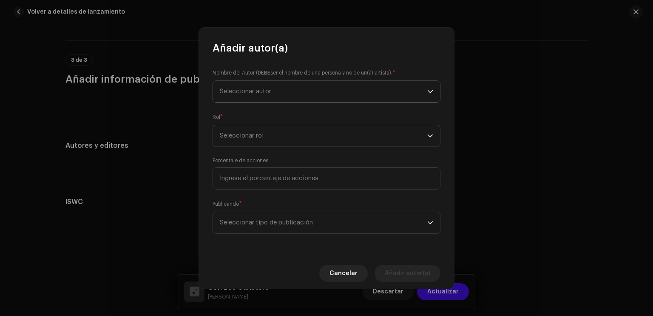
click at [284, 91] on span "Seleccionar autor" at bounding box center [324, 91] width 208 height 21
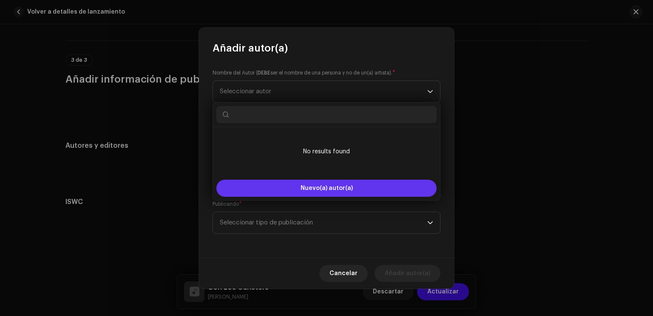
click at [321, 184] on button "Nuevo(a) autor(a)" at bounding box center [326, 187] width 220 height 17
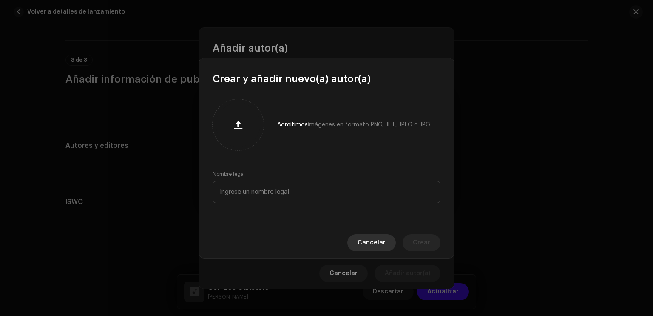
click at [362, 239] on button "Cancelar" at bounding box center [371, 242] width 48 height 17
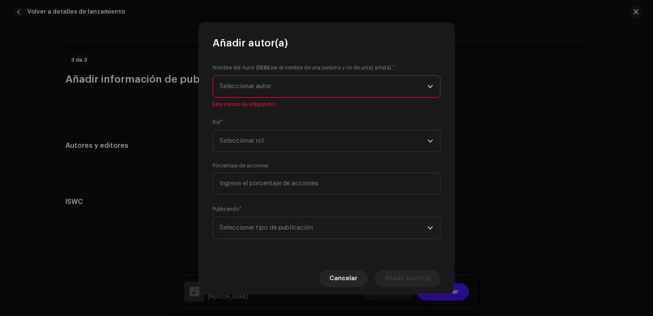
click at [287, 82] on span "Seleccionar autor" at bounding box center [324, 86] width 208 height 21
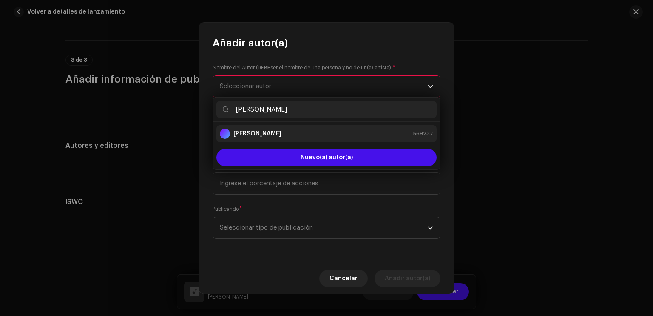
type input "[PERSON_NAME]"
click at [282, 135] on strong "[PERSON_NAME]" at bounding box center [257, 133] width 48 height 9
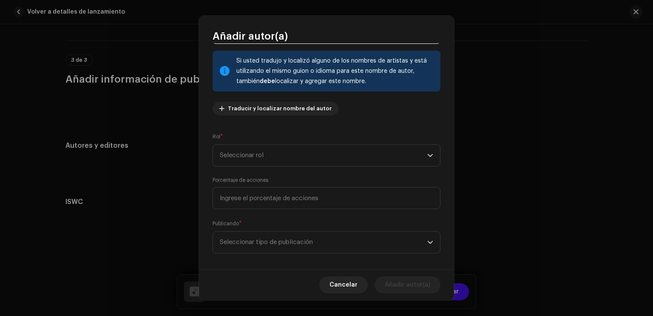
scroll to position [54, 0]
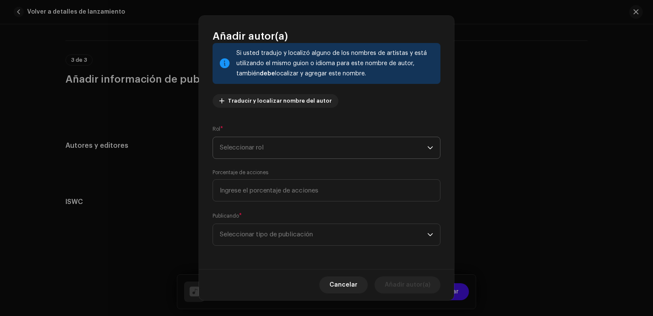
click at [269, 146] on span "Seleccionar rol" at bounding box center [324, 147] width 208 height 21
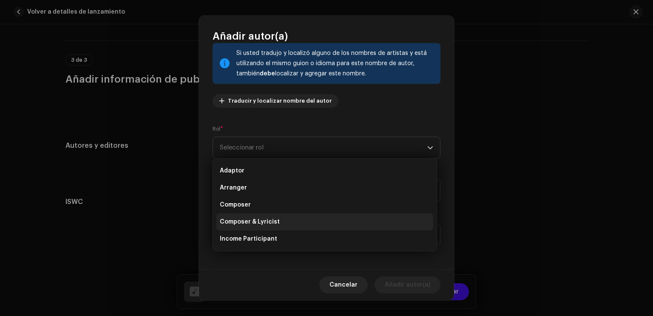
click at [270, 219] on span "Composer & Lyricist" at bounding box center [250, 221] width 60 height 9
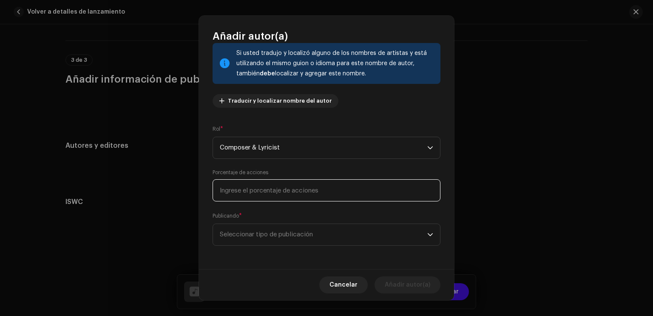
click at [270, 187] on input at bounding box center [327, 190] width 228 height 22
type input "100,00"
click at [250, 226] on span "Seleccionar tipo de publicación" at bounding box center [324, 234] width 208 height 21
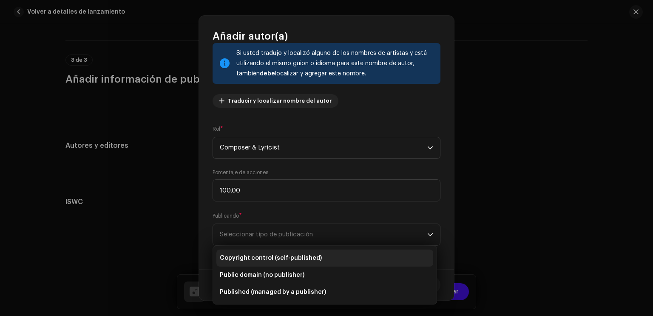
click at [282, 256] on span "Copyright control (self-published)" at bounding box center [271, 257] width 102 height 9
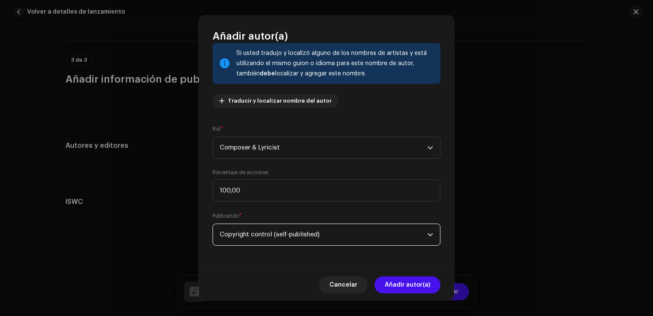
click at [287, 235] on span "Copyright control (self-published)" at bounding box center [324, 234] width 208 height 21
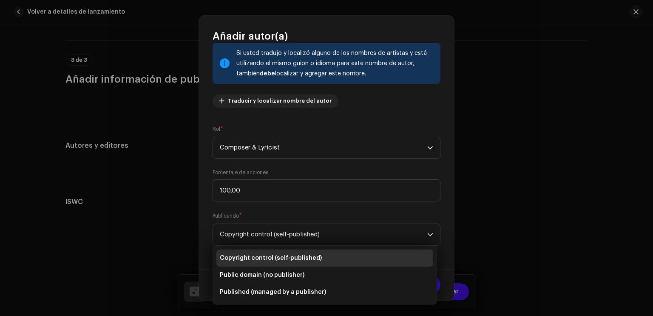
click at [327, 256] on li "Copyright control (self-published)" at bounding box center [324, 257] width 217 height 17
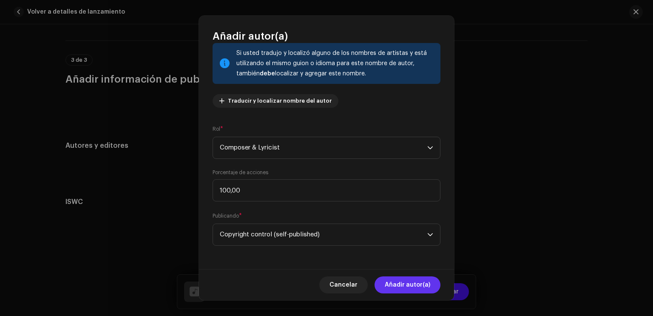
click at [421, 287] on span "Añadir autor(a)" at bounding box center [408, 284] width 46 height 17
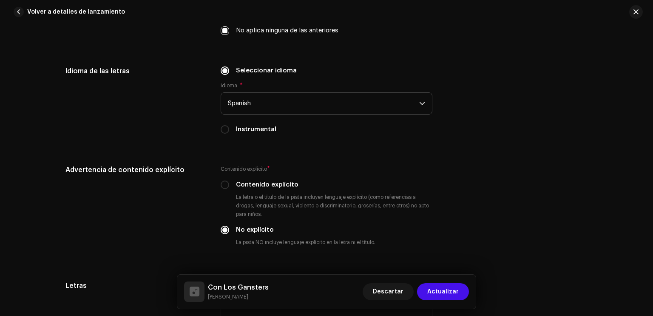
scroll to position [1527, 0]
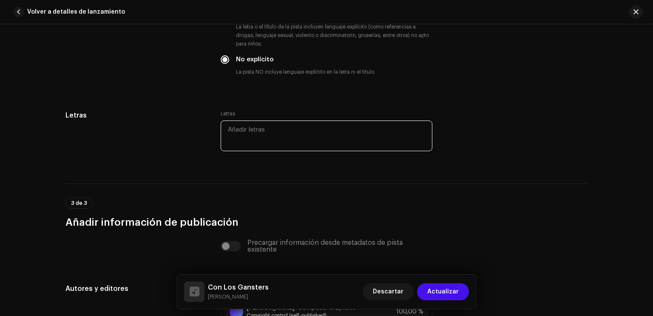
click at [277, 144] on textarea at bounding box center [327, 135] width 212 height 31
click at [265, 137] on textarea at bounding box center [327, 135] width 212 height 31
paste textarea "Lore ips dol sitamet C adipi Eli seddoeiusm temp in utlaboree do mag Al enimadm…"
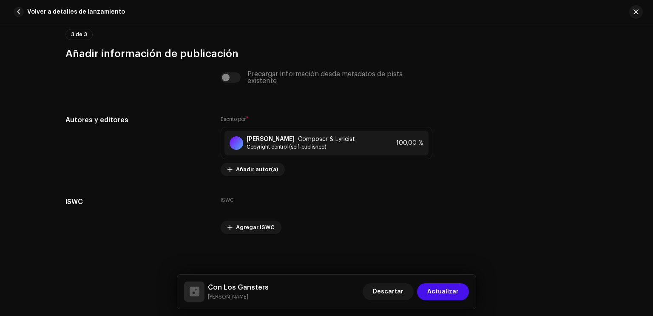
scroll to position [1981, 0]
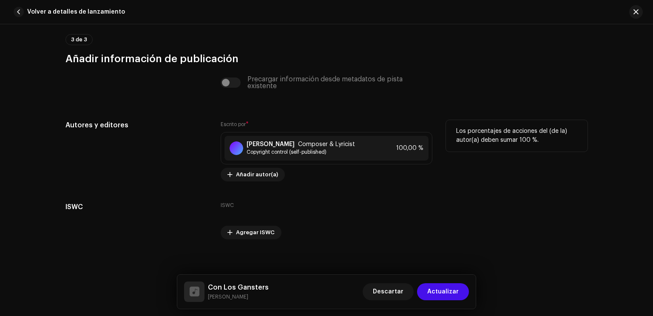
scroll to position [2167, 0]
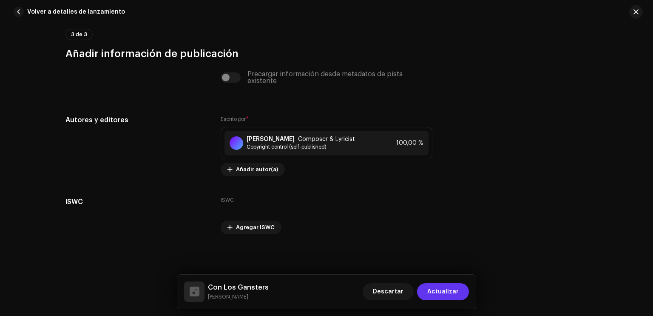
type textarea "Lore ips dol sitamet C adipi Eli seddoeiusm temp in utlaboree do mag Al enimadm…"
click at [436, 292] on span "Actualizar" at bounding box center [442, 291] width 31 height 17
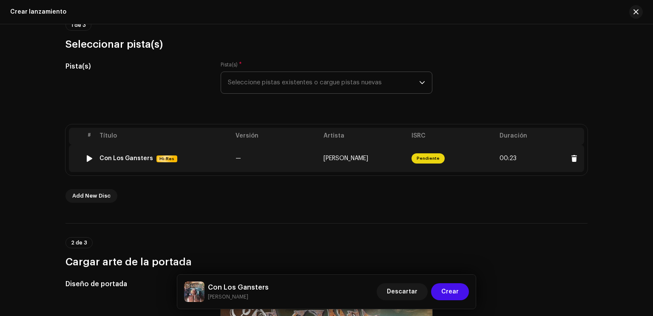
click at [86, 156] on div at bounding box center [89, 158] width 6 height 7
click at [88, 158] on div at bounding box center [89, 158] width 6 height 7
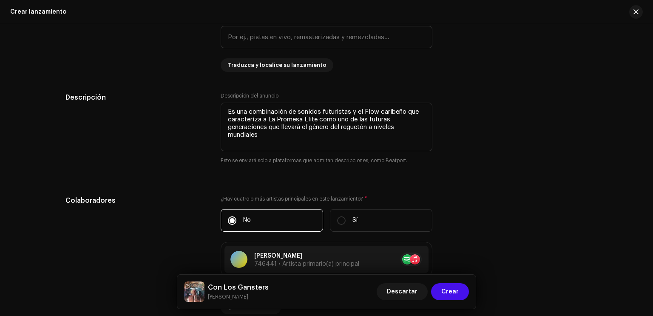
scroll to position [771, 0]
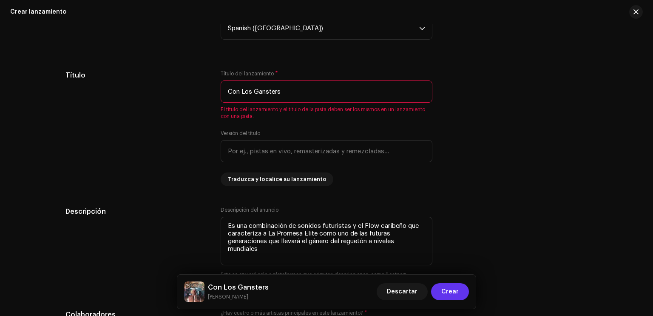
click at [454, 293] on span "Crear" at bounding box center [449, 291] width 17 height 17
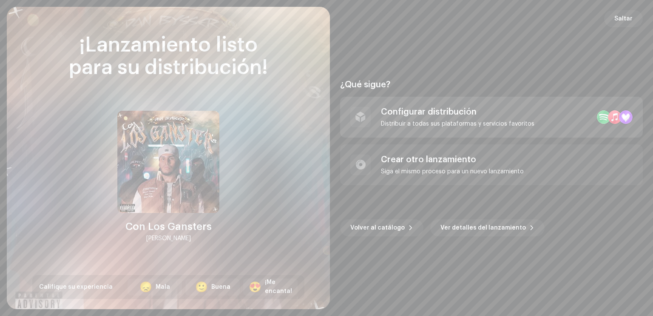
click at [452, 112] on div "Configurar distribución" at bounding box center [458, 112] width 154 height 10
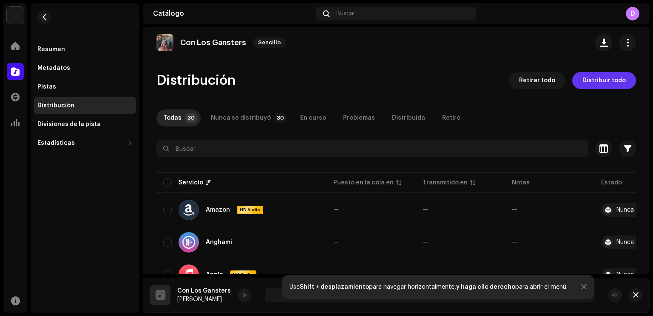
click at [606, 85] on span "Distribuir todo" at bounding box center [604, 80] width 43 height 17
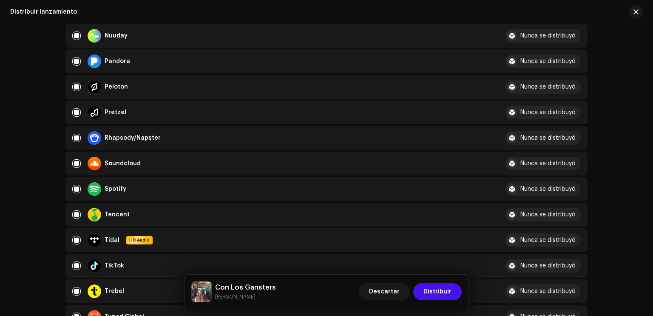
scroll to position [723, 0]
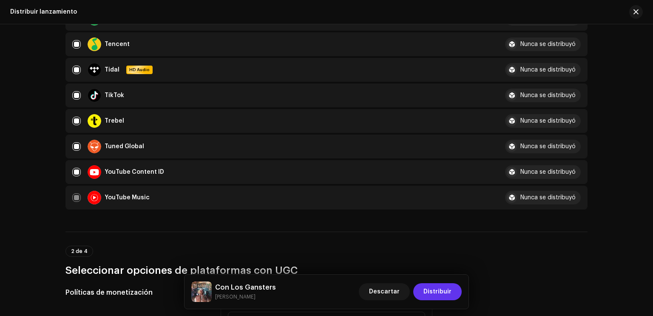
click at [446, 300] on span "Distribuir" at bounding box center [438, 291] width 28 height 17
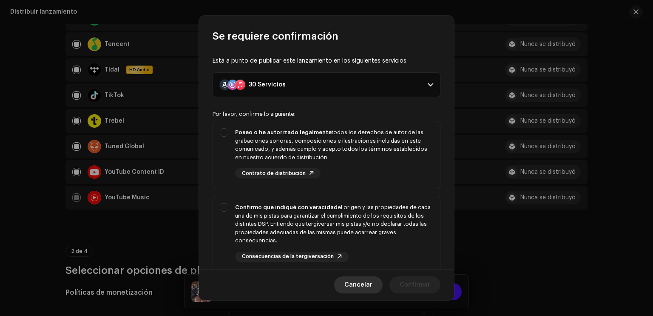
click at [360, 293] on span "Cancelar" at bounding box center [358, 284] width 28 height 17
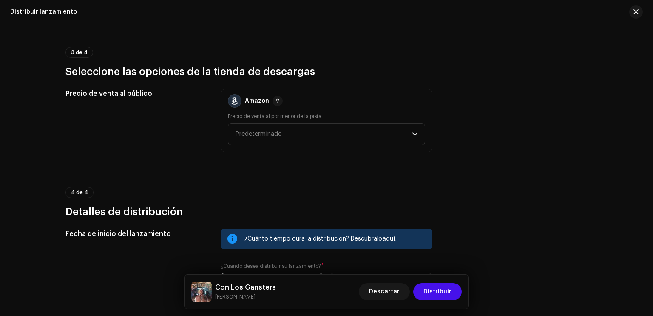
scroll to position [1334, 0]
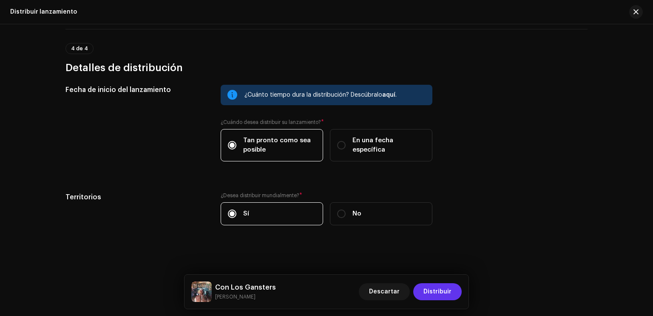
click at [441, 290] on span "Distribuir" at bounding box center [438, 291] width 28 height 17
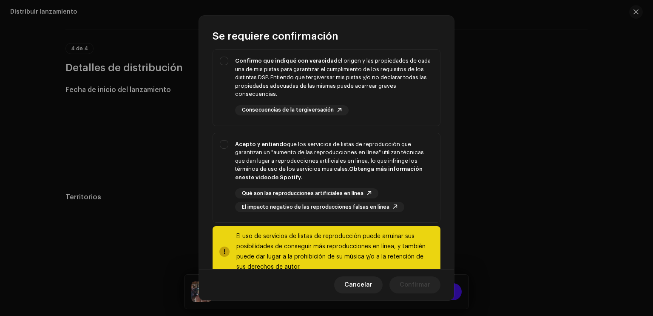
scroll to position [167, 0]
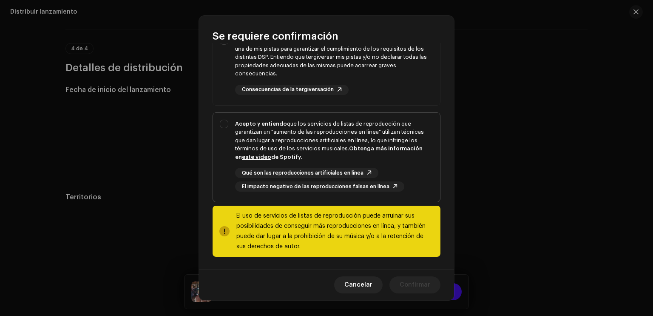
click at [227, 125] on div "Acepto y entiendo que los servicios de listas de reproducción que garantizan un…" at bounding box center [326, 156] width 227 height 86
checkbox input "true"
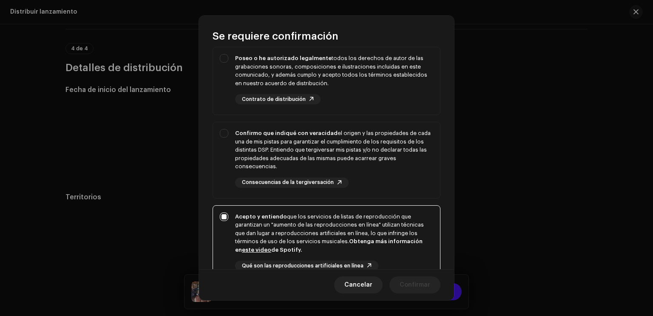
scroll to position [39, 0]
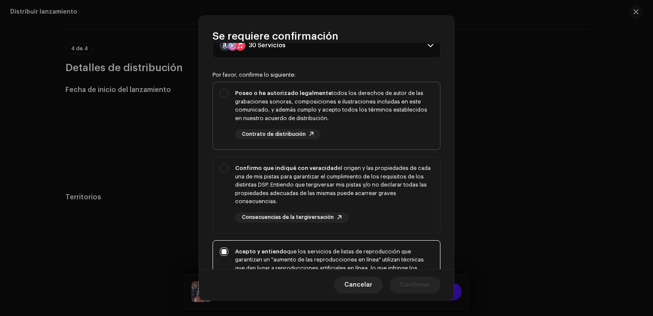
click at [223, 95] on div "Poseo o he autorizado legalmente todos los derechos de autor de las grabaciones…" at bounding box center [326, 114] width 227 height 64
checkbox input "true"
click at [222, 157] on div "Confirmo que indiqué con veracidad el origen y las propiedades de cada una de m…" at bounding box center [326, 193] width 227 height 72
checkbox input "true"
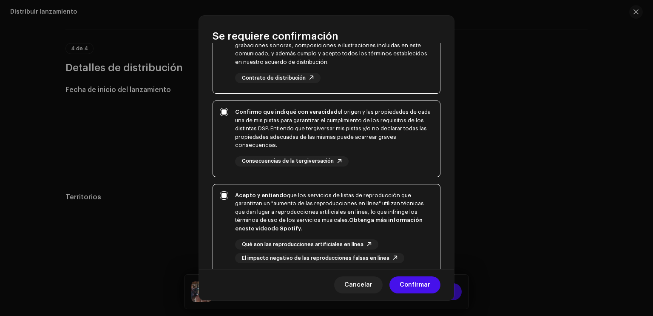
scroll to position [167, 0]
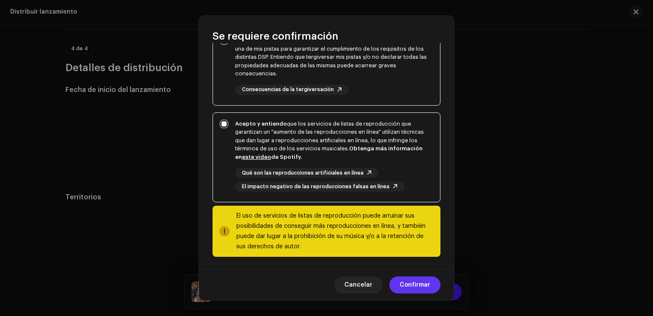
click at [427, 287] on span "Confirmar" at bounding box center [415, 284] width 31 height 17
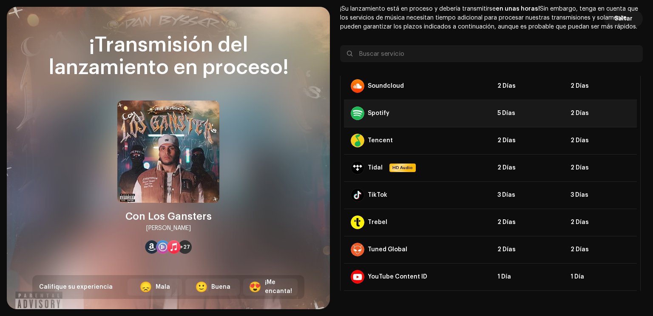
scroll to position [633, 0]
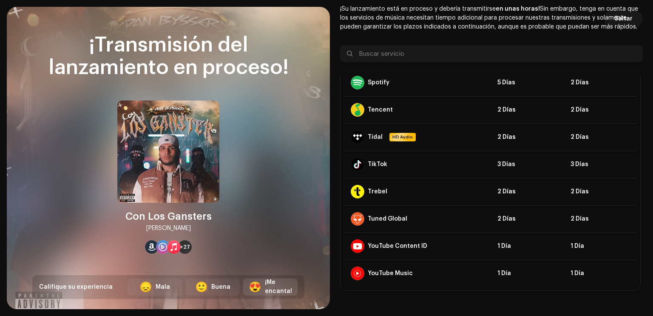
click at [283, 282] on div "¡Me encanta!" at bounding box center [278, 287] width 27 height 18
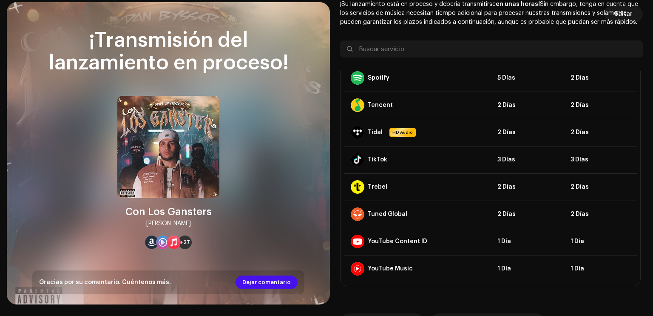
scroll to position [19, 0]
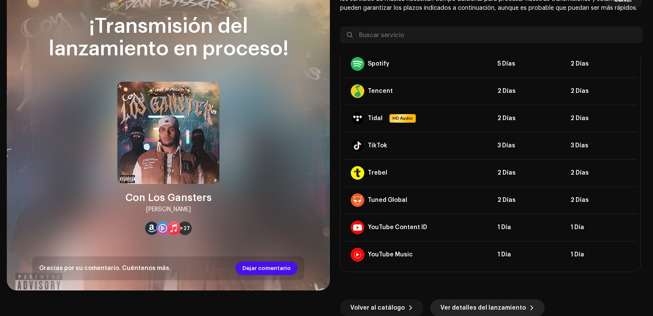
click at [444, 308] on span "Ver detalles del lanzamiento" at bounding box center [483, 307] width 85 height 17
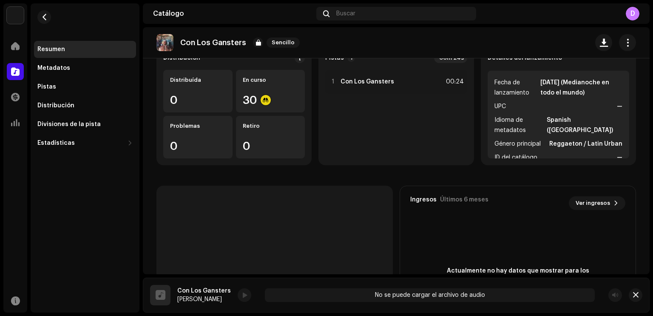
scroll to position [43, 0]
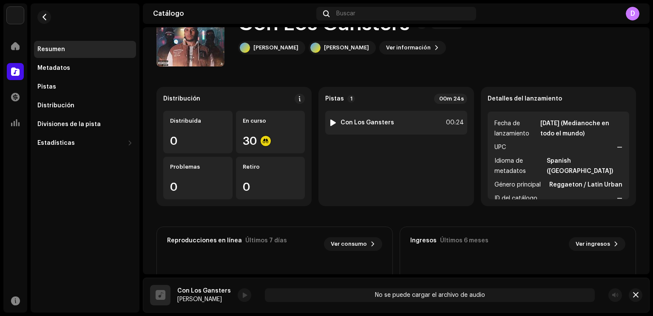
click at [332, 120] on div at bounding box center [333, 122] width 6 height 7
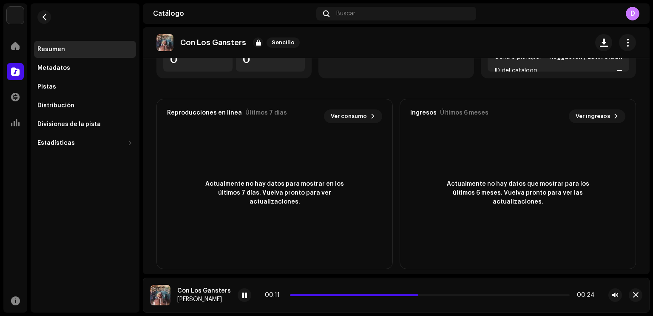
scroll to position [178, 0]
